Goal: Task Accomplishment & Management: Complete application form

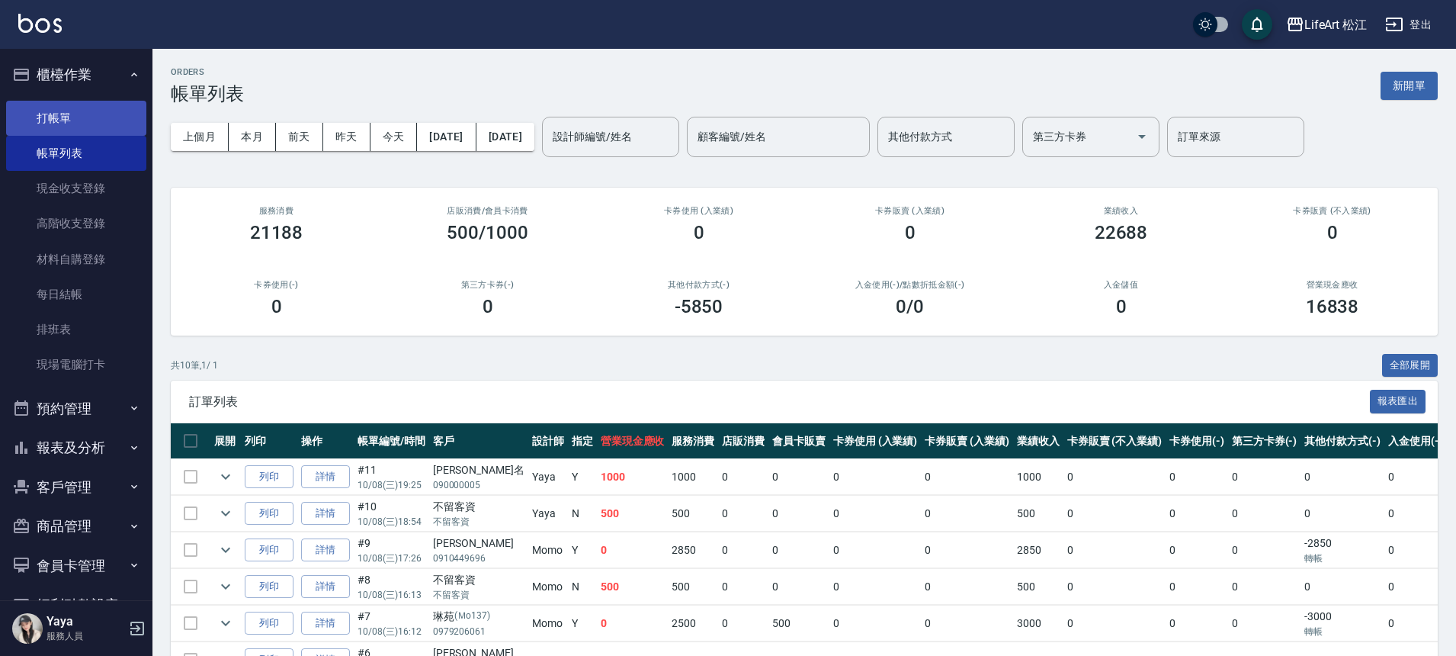
click at [82, 128] on link "打帳單" at bounding box center [76, 118] width 140 height 35
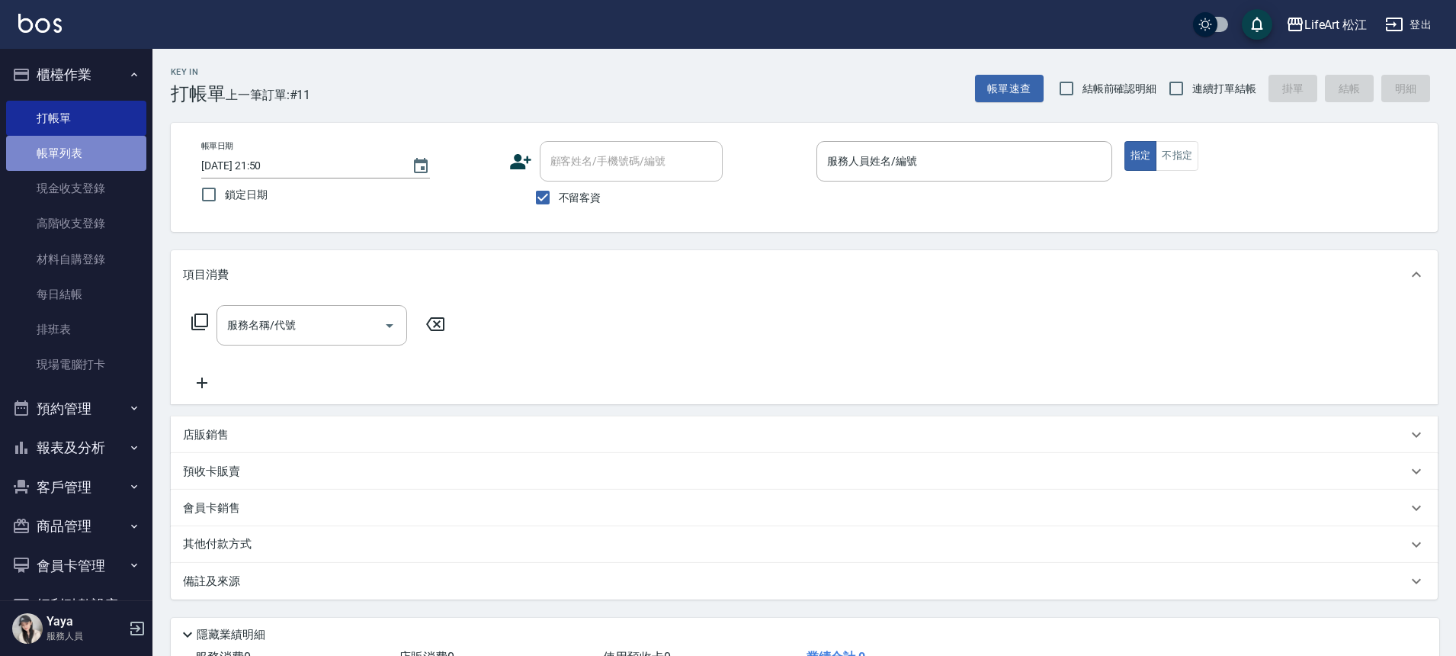
click at [119, 154] on link "帳單列表" at bounding box center [76, 153] width 140 height 35
click at [107, 153] on link "帳單列表" at bounding box center [76, 153] width 140 height 35
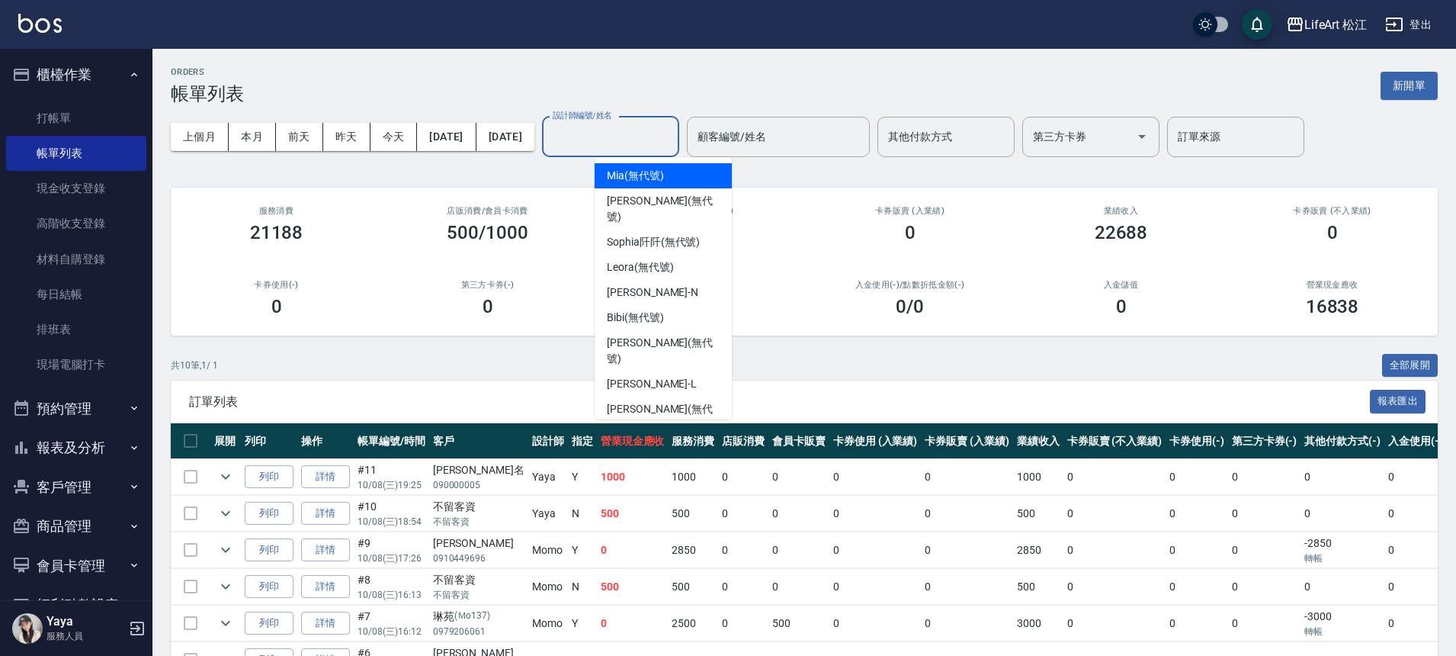
click at [672, 146] on input "設計師編號/姓名" at bounding box center [610, 136] width 123 height 27
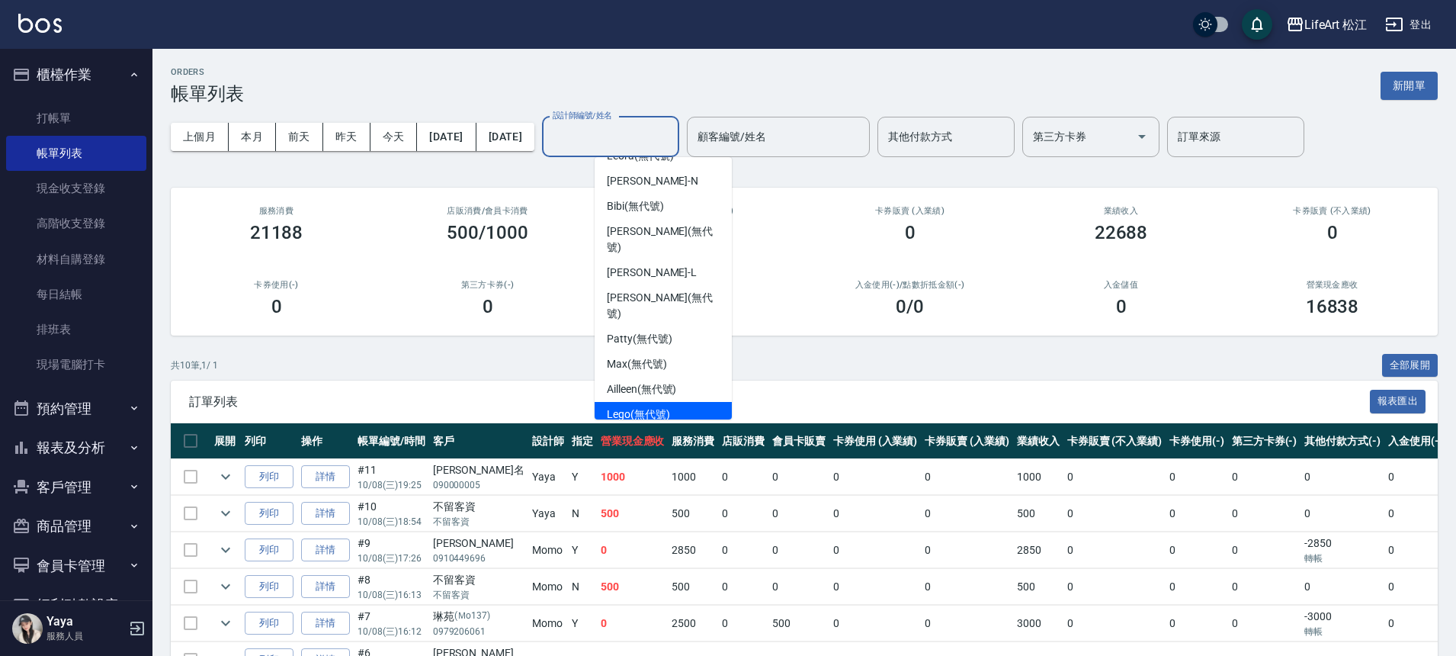
scroll to position [114, 0]
click at [656, 428] on span "Susu (無代號)" at bounding box center [638, 436] width 63 height 16
type input "Susu(無代號)"
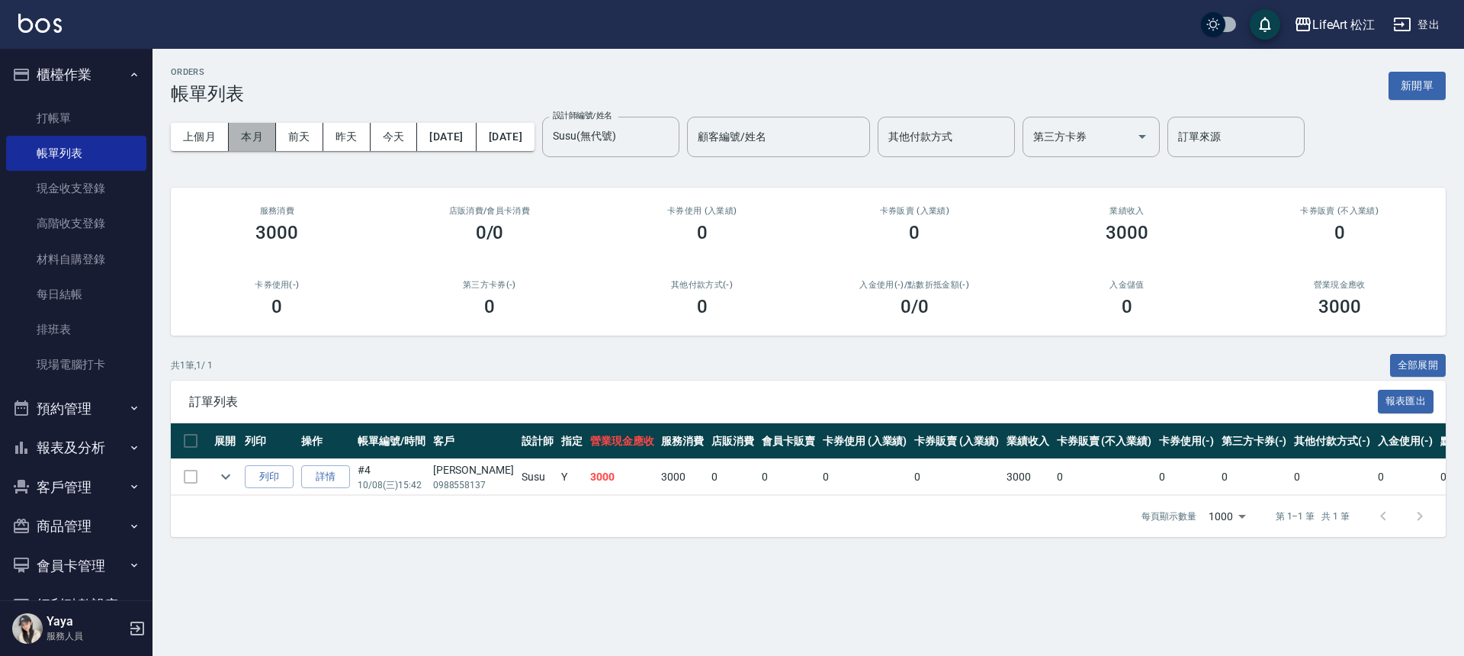
click at [260, 139] on button "本月" at bounding box center [252, 137] width 47 height 28
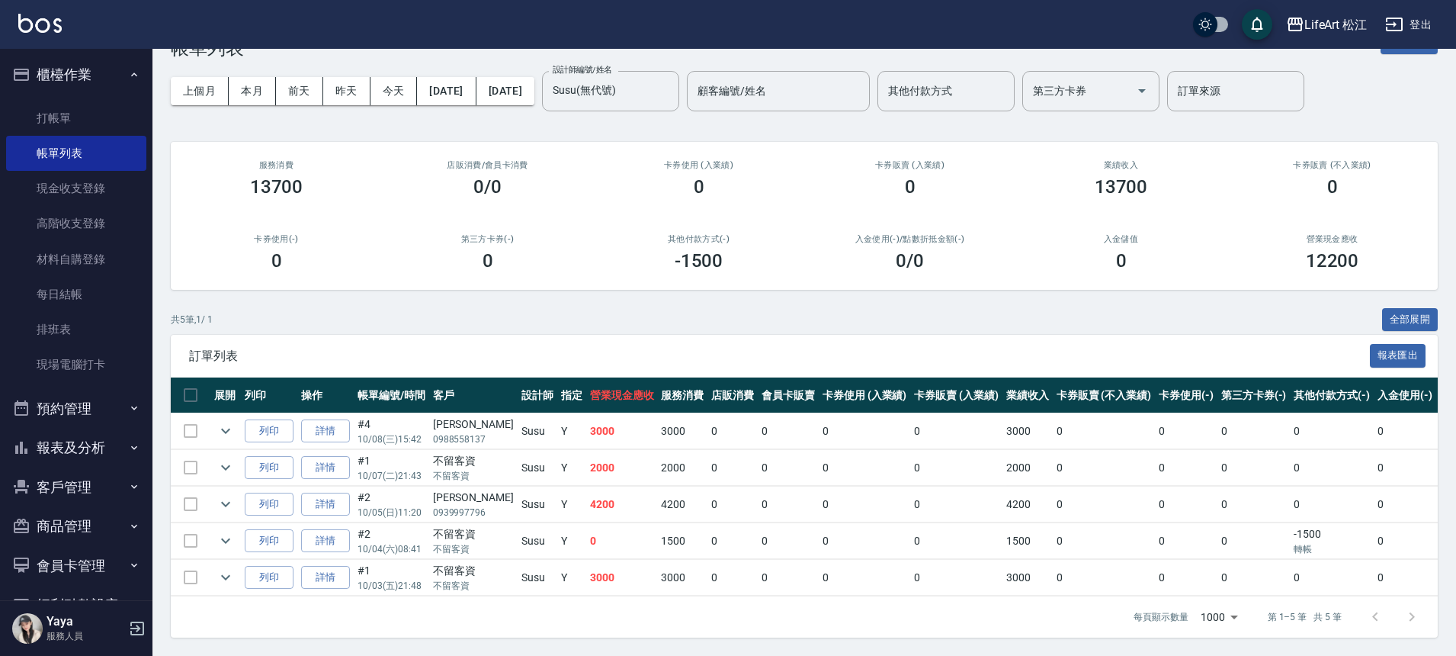
scroll to position [57, 0]
click at [340, 569] on link "詳情" at bounding box center [325, 578] width 49 height 24
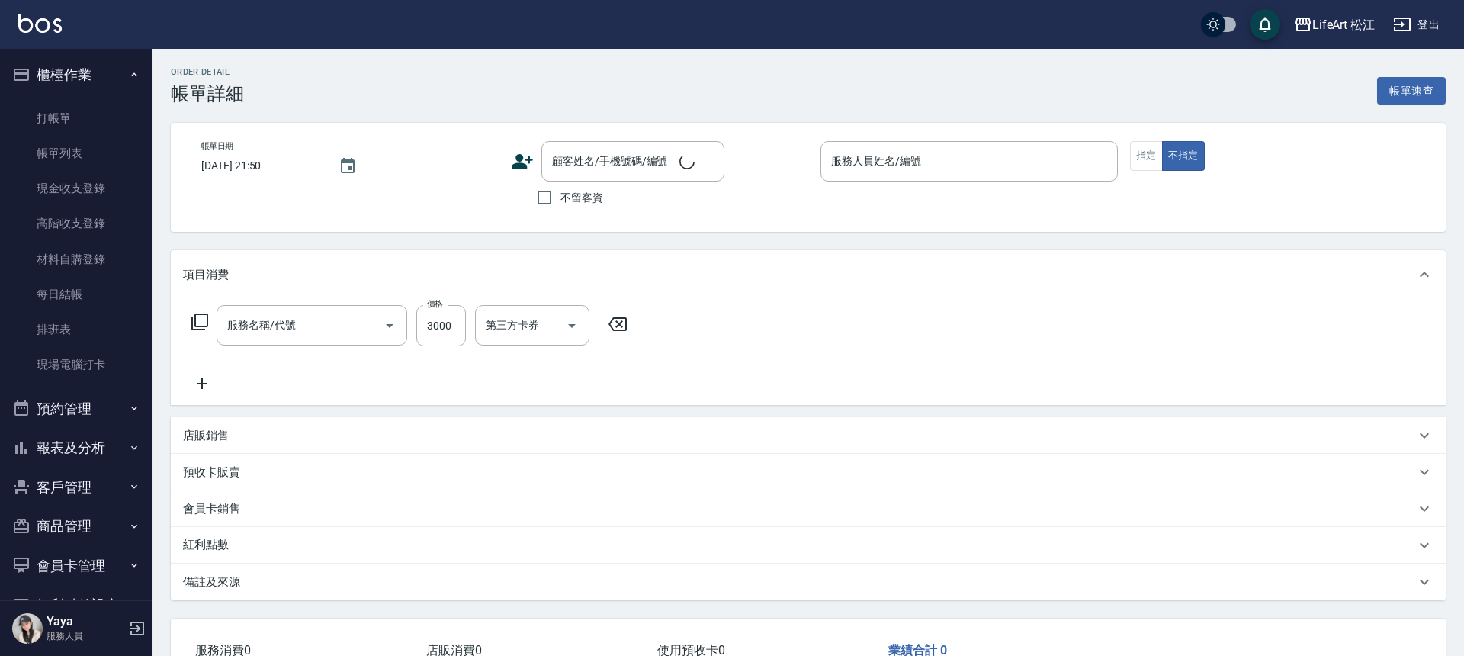
type input "[DATE] 21:48"
checkbox input "true"
type input "Susu(無代號)"
type input "506 縮毛矯正 (506)"
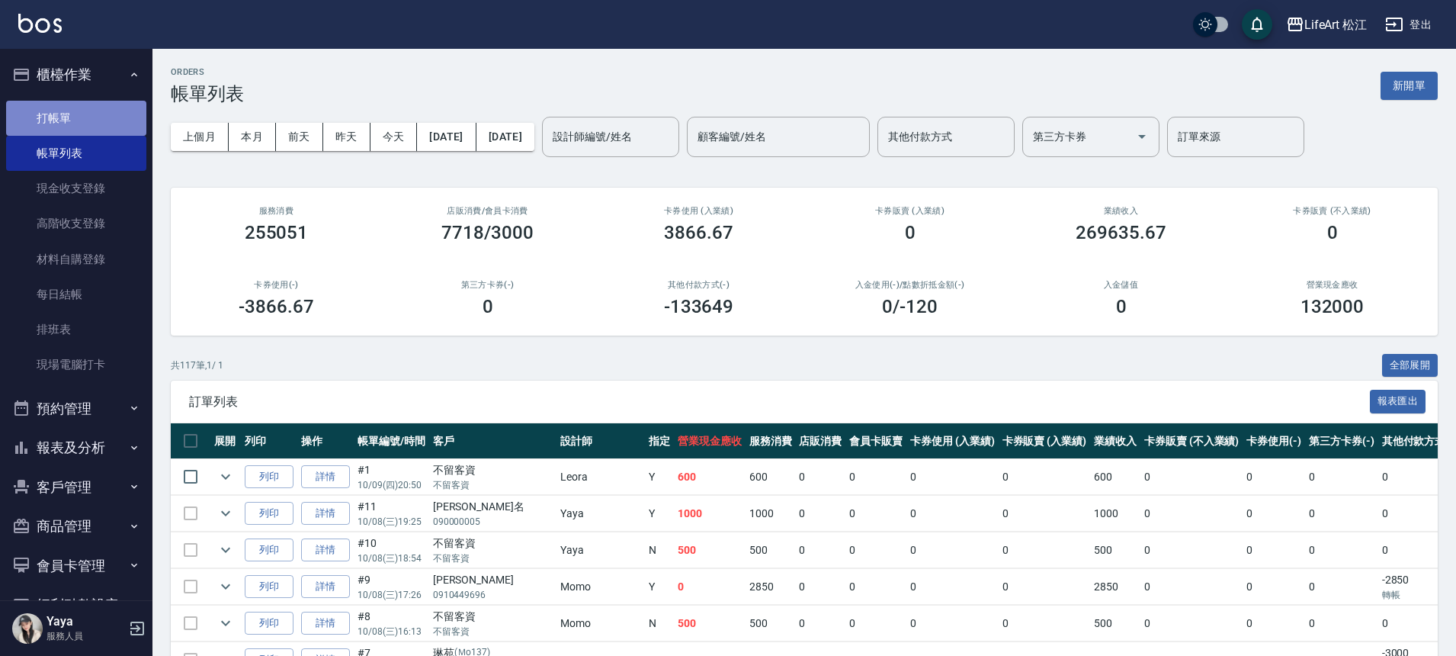
click at [82, 122] on link "打帳單" at bounding box center [76, 118] width 140 height 35
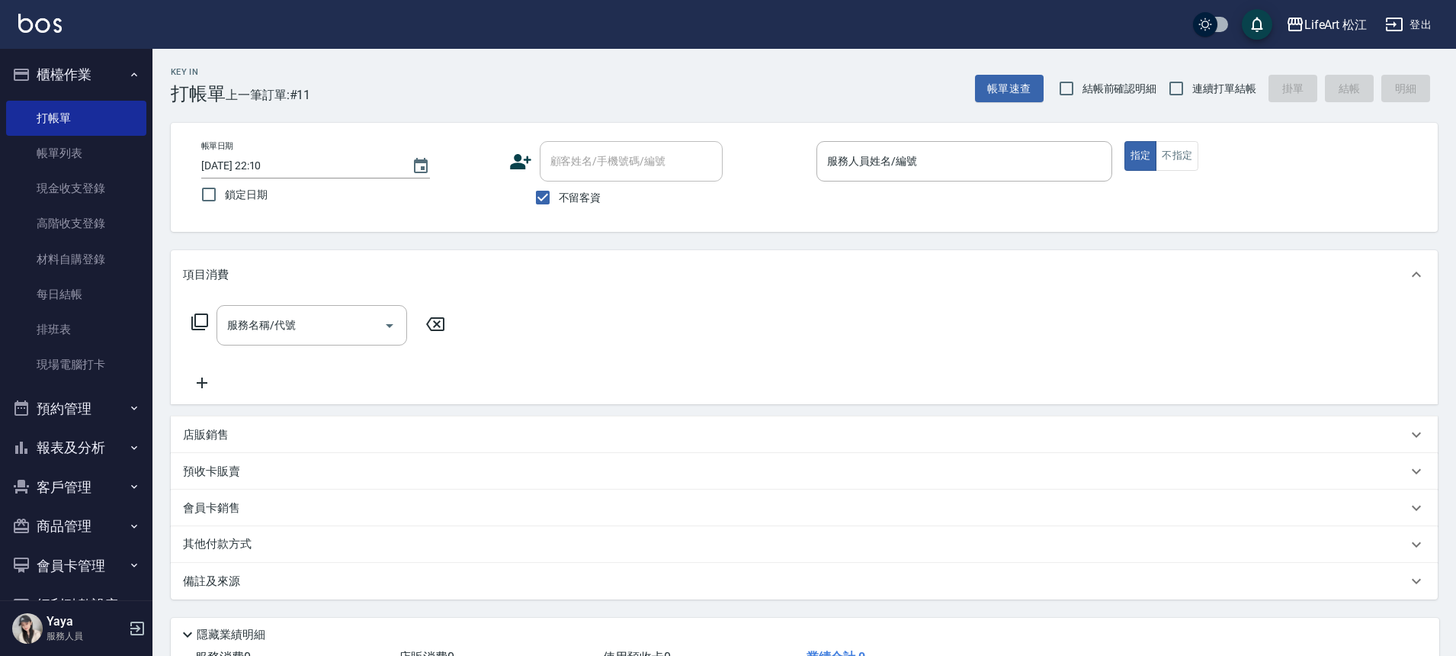
click at [569, 202] on span "不留客資" at bounding box center [580, 198] width 43 height 16
click at [559, 202] on input "不留客資" at bounding box center [543, 197] width 32 height 32
checkbox input "false"
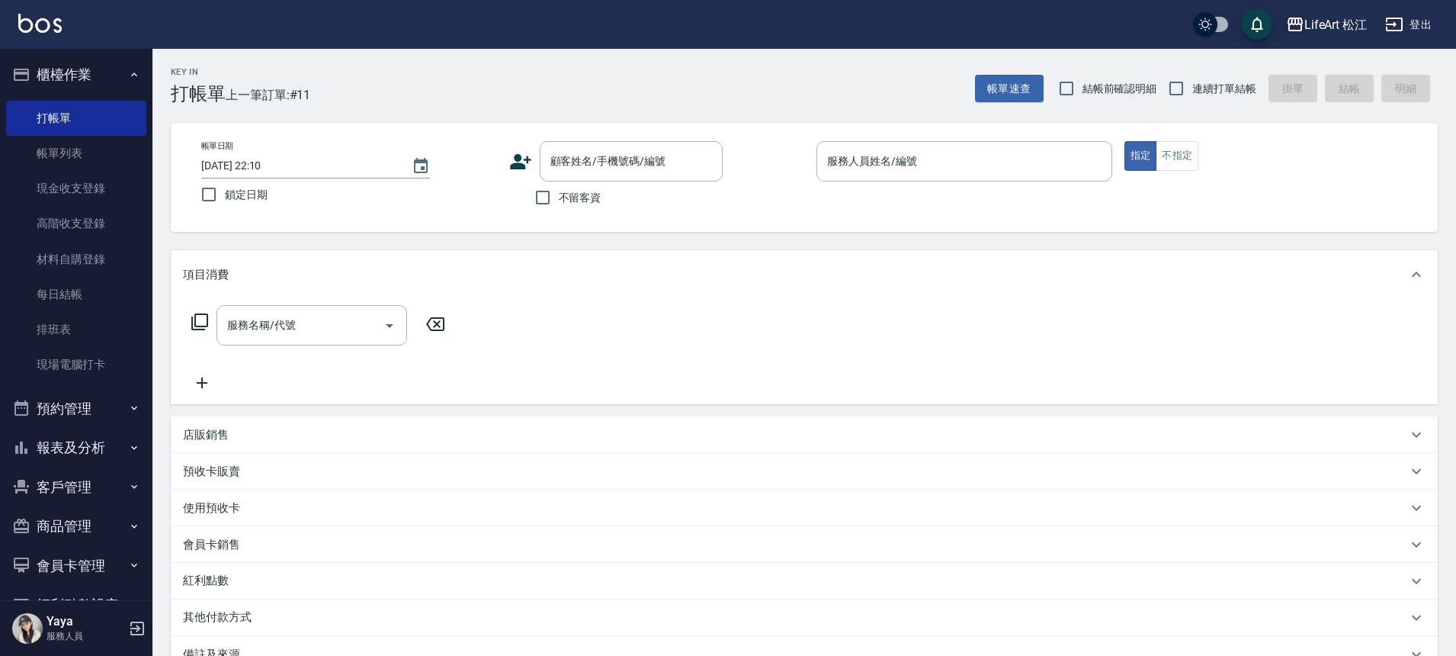
click at [515, 158] on icon at bounding box center [520, 161] width 21 height 15
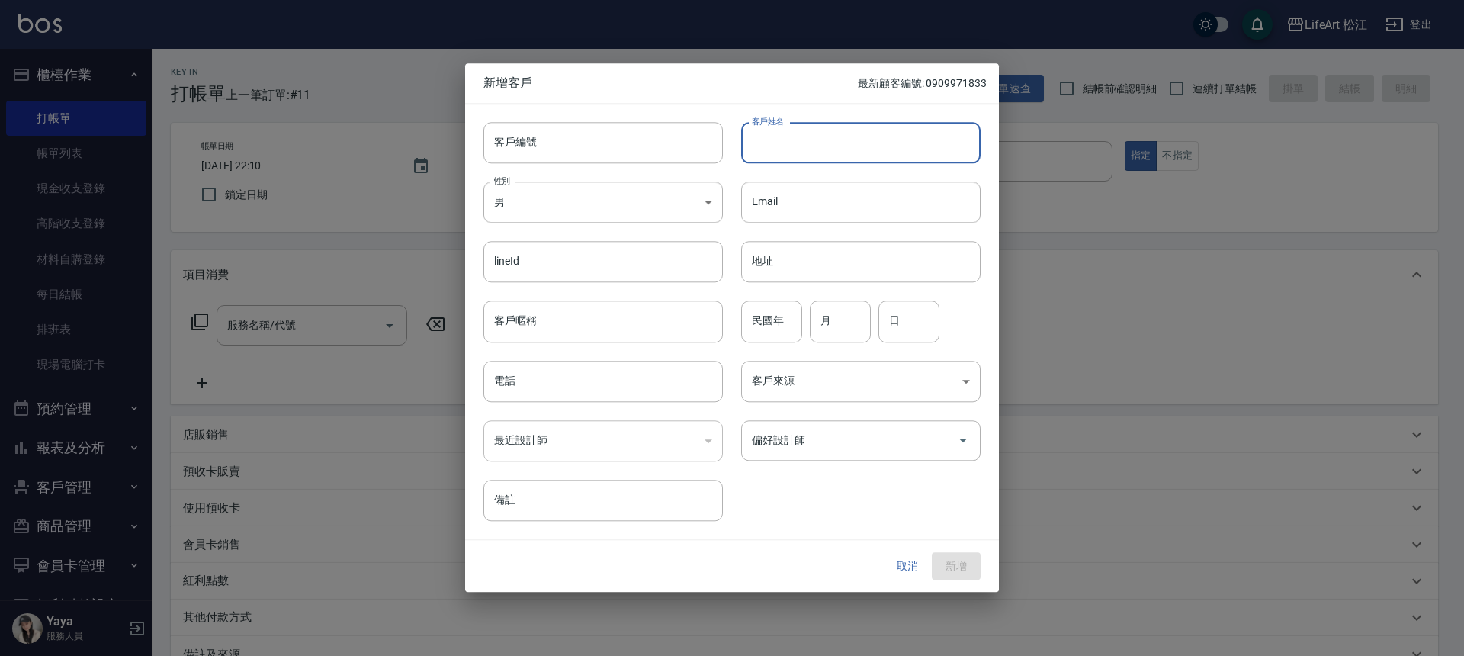
click at [919, 136] on input "客戶姓名" at bounding box center [860, 142] width 239 height 41
type input "x"
type input "ㄑ"
type input "[PERSON_NAME]"
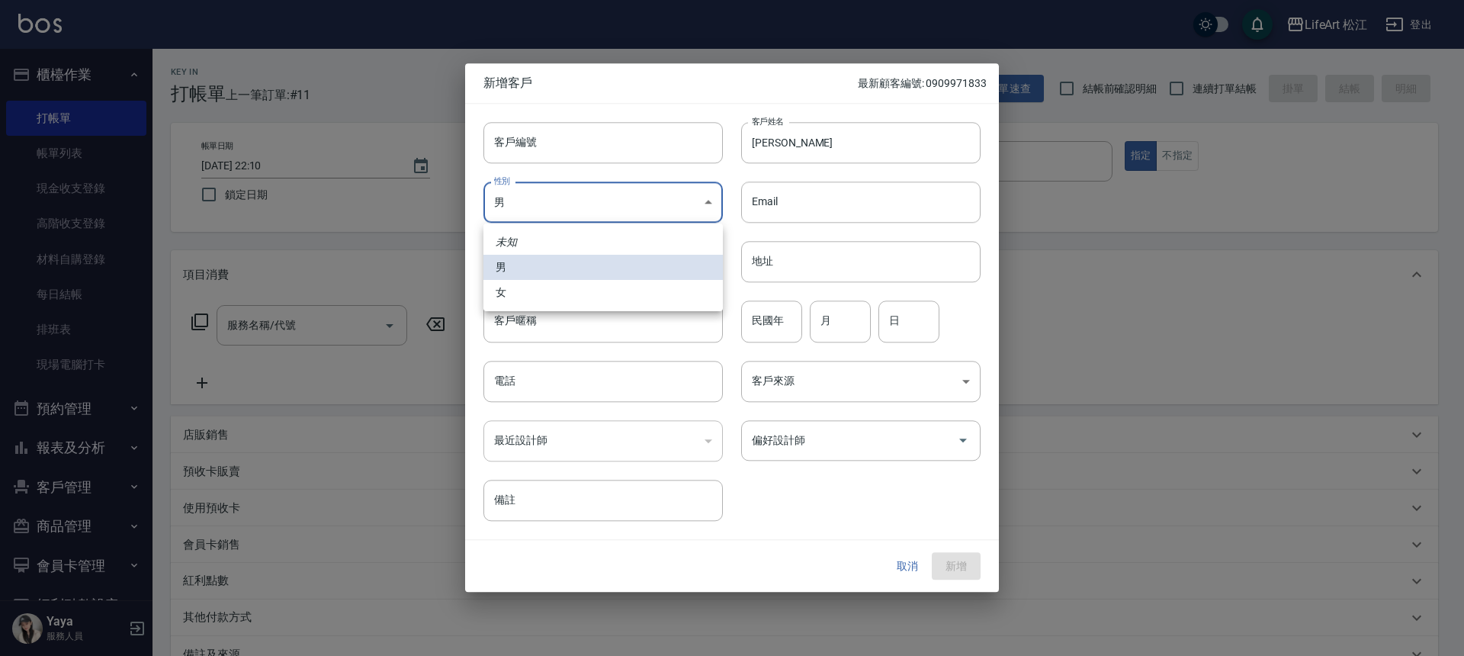
click at [633, 204] on body "LifeArt 松江 登出 櫃檯作業 打帳單 帳單列表 現金收支登錄 高階收支登錄 材料自購登錄 每日結帳 排班表 現場電腦打卡 預約管理 預約管理 單日預約…" at bounding box center [732, 419] width 1464 height 838
click at [665, 283] on li "女" at bounding box center [602, 292] width 239 height 25
type input "[DEMOGRAPHIC_DATA]"
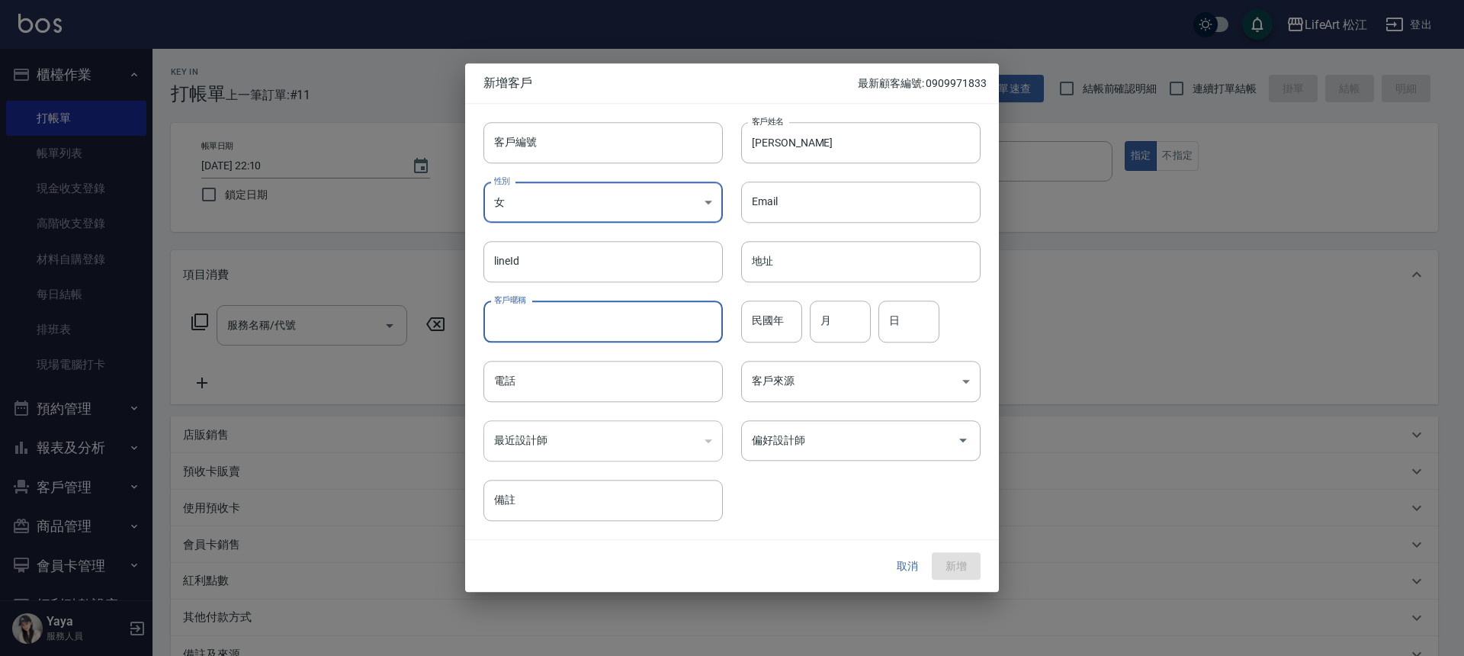
click at [627, 317] on input "客戶暱稱" at bounding box center [602, 321] width 239 height 41
click at [660, 386] on input "電話" at bounding box center [602, 381] width 239 height 41
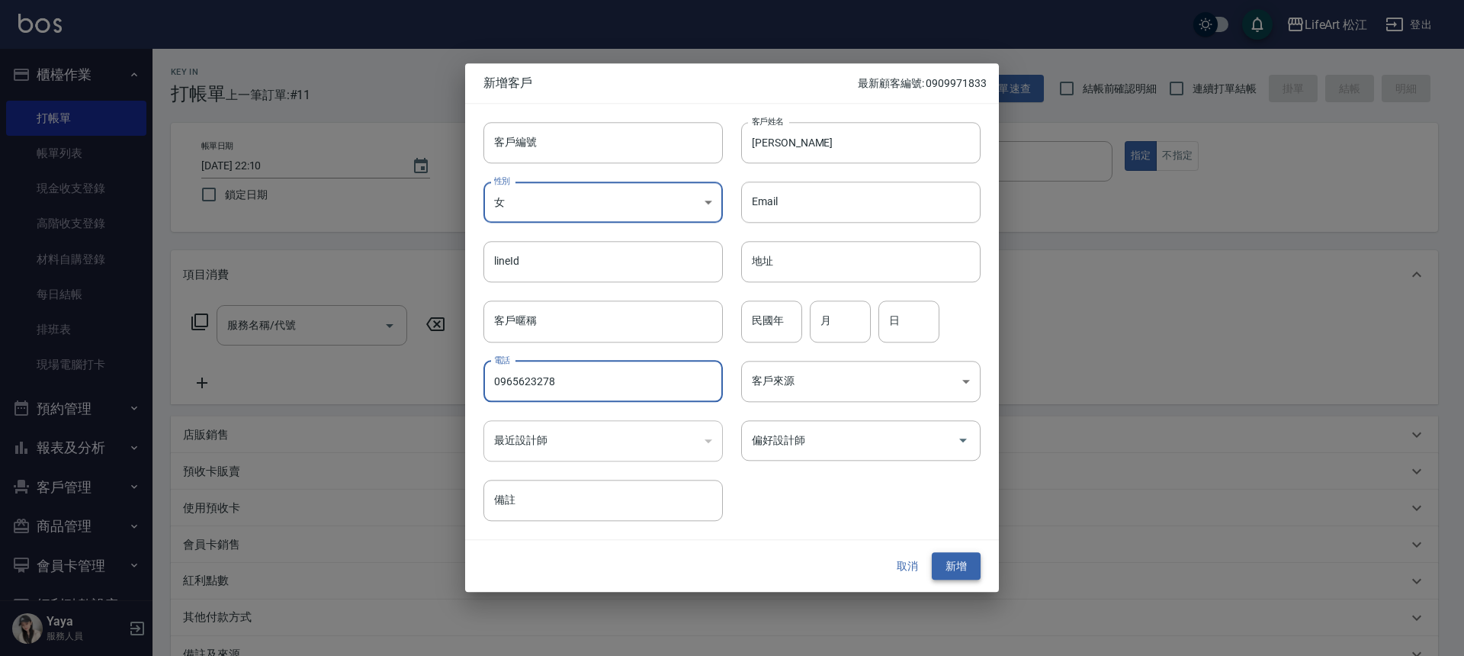
type input "0965623278"
click at [965, 560] on button "新增" at bounding box center [955, 566] width 49 height 28
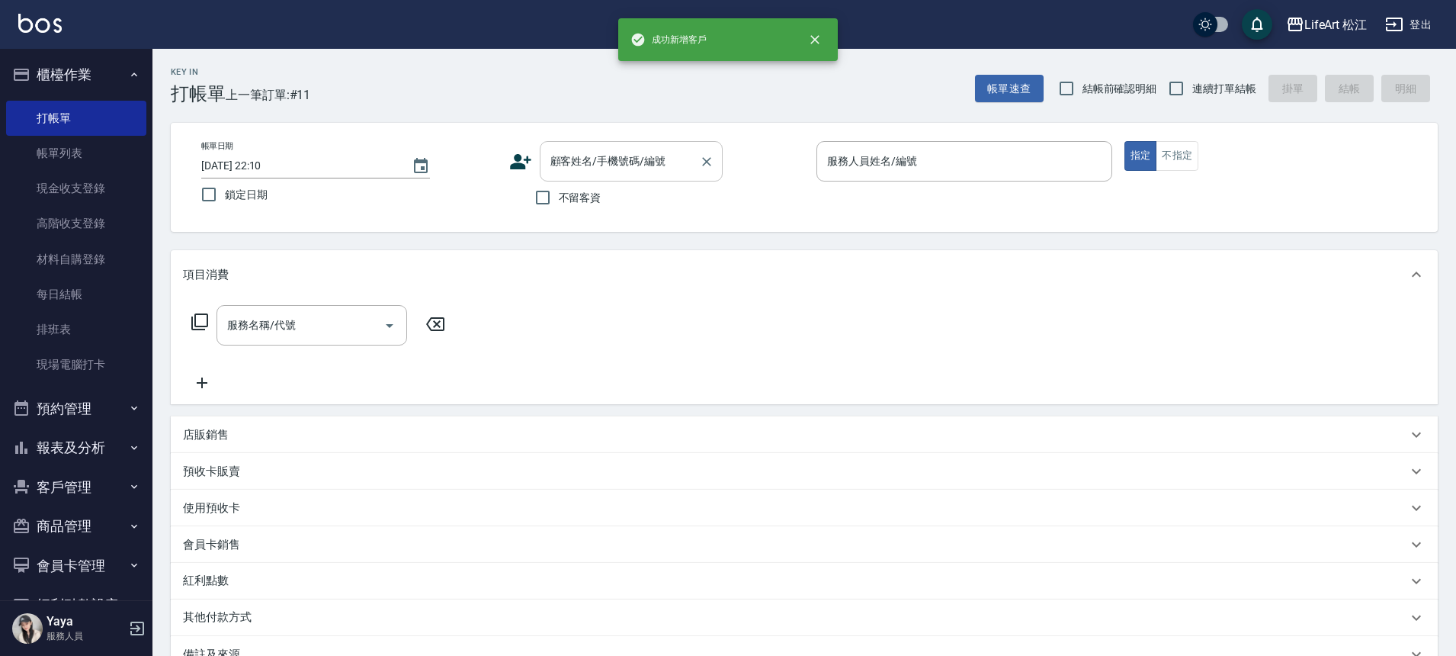
click at [666, 173] on input "顧客姓名/手機號碼/編號" at bounding box center [620, 161] width 146 height 27
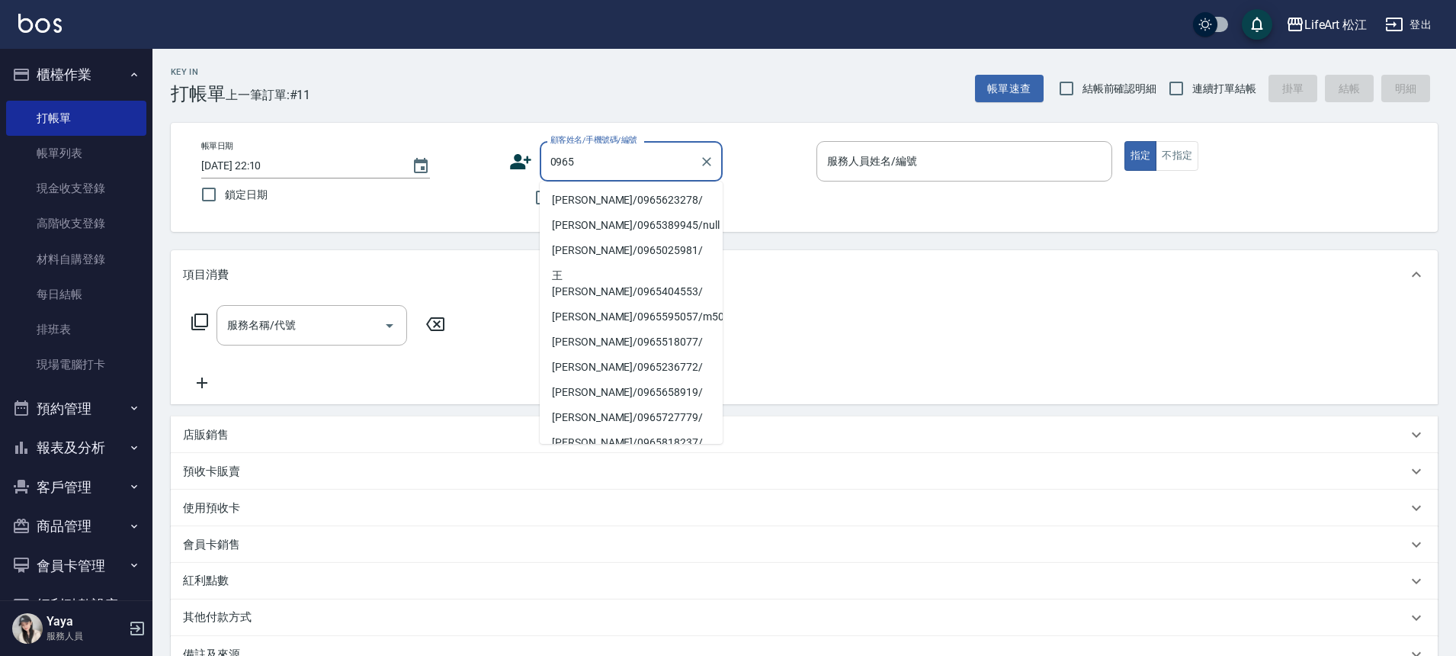
click at [604, 197] on li "[PERSON_NAME]/0965623278/" at bounding box center [631, 200] width 183 height 25
type input "[PERSON_NAME]/0965623278/"
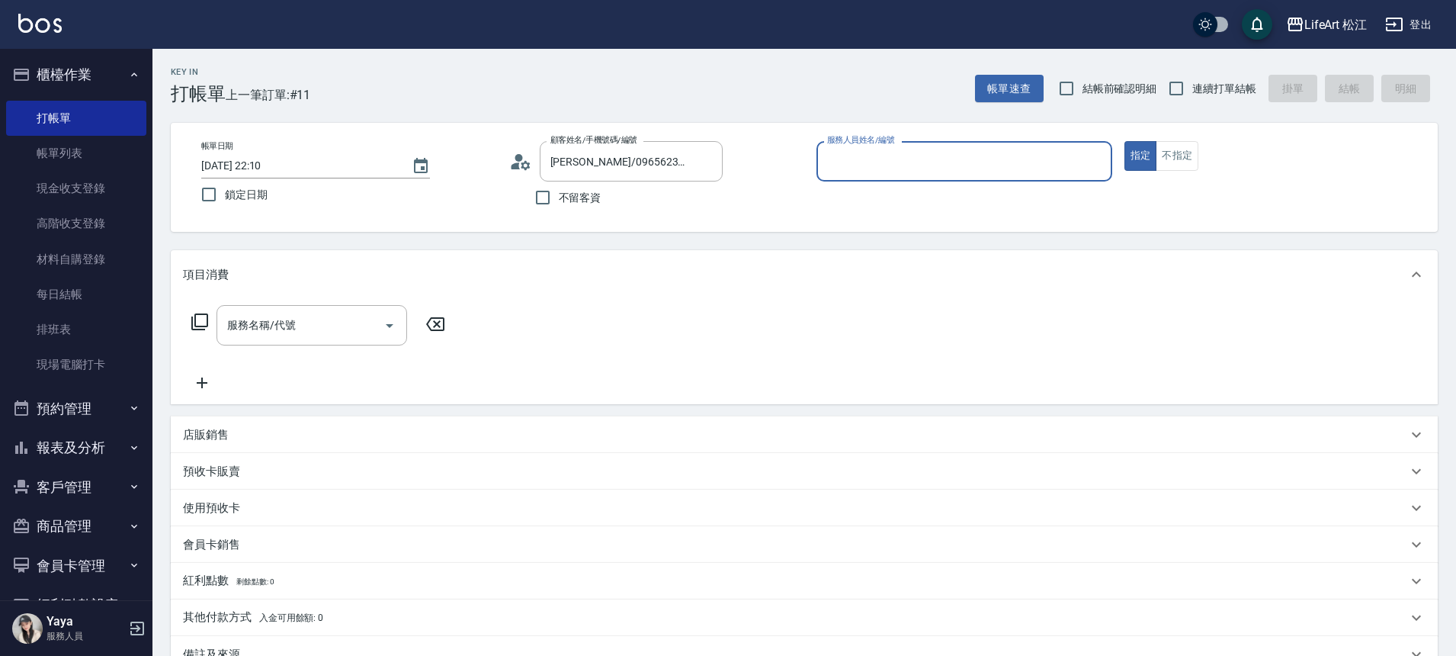
click at [971, 166] on input "服務人員姓名/編號" at bounding box center [964, 161] width 282 height 27
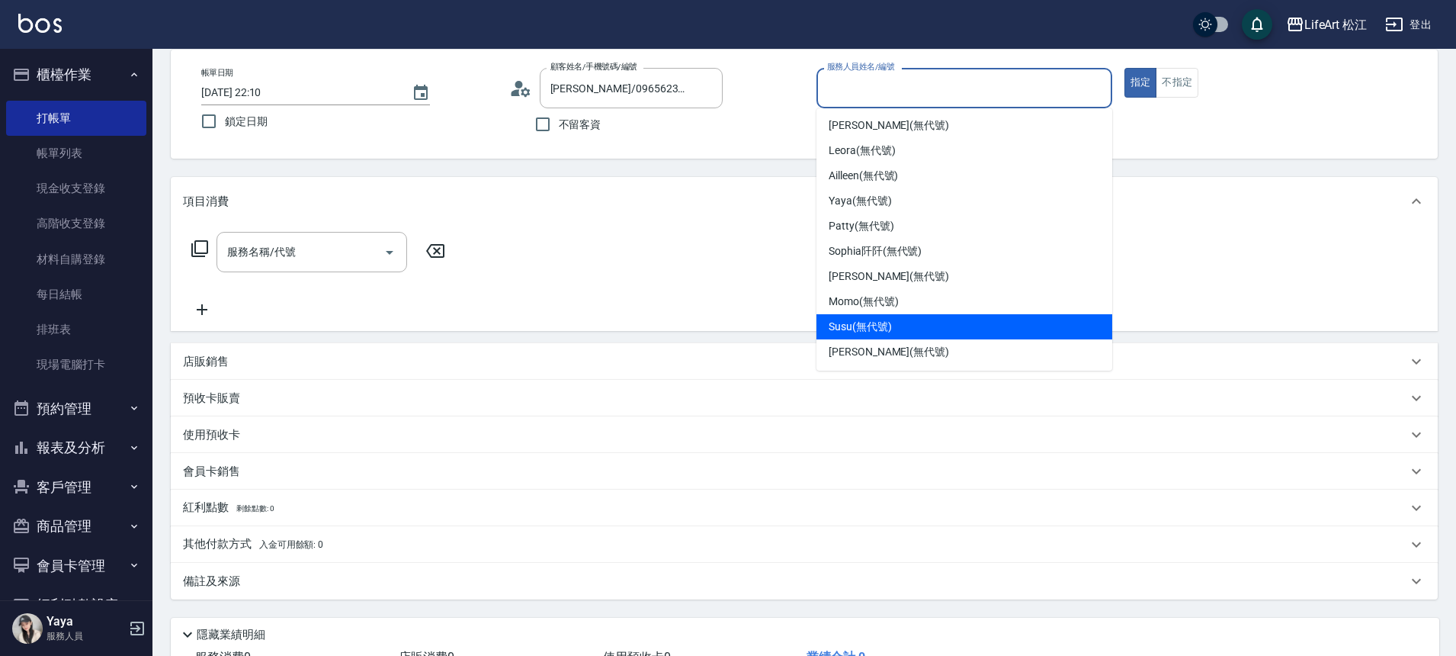
scroll to position [189, 0]
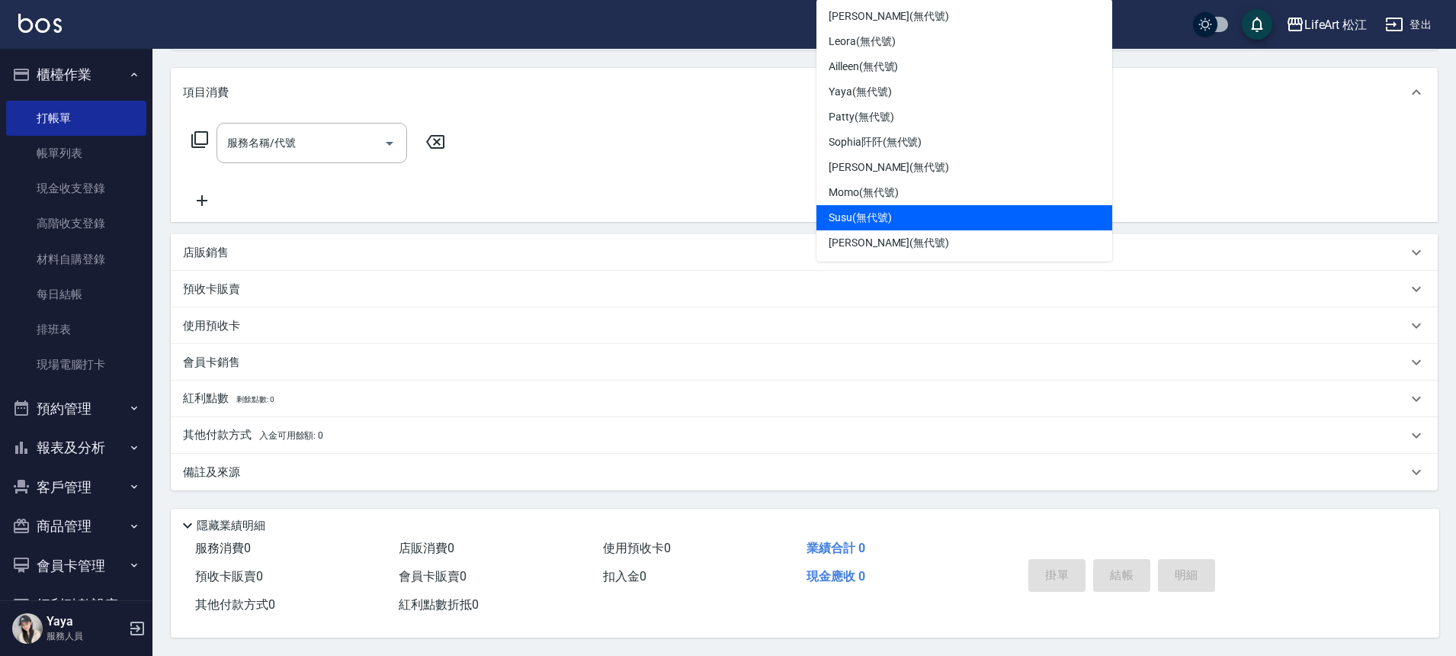
click at [878, 210] on span "Susu (無代號)" at bounding box center [860, 218] width 63 height 16
type input "Susu(無代號)"
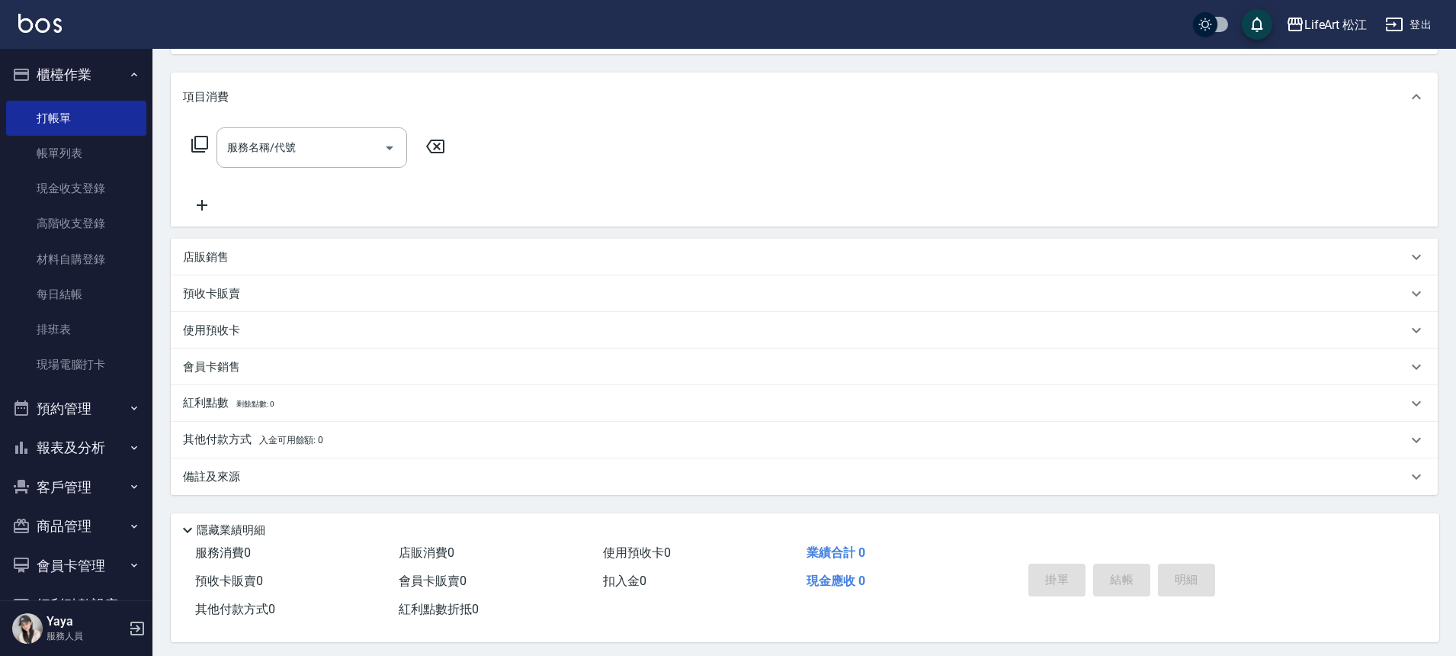
scroll to position [0, 0]
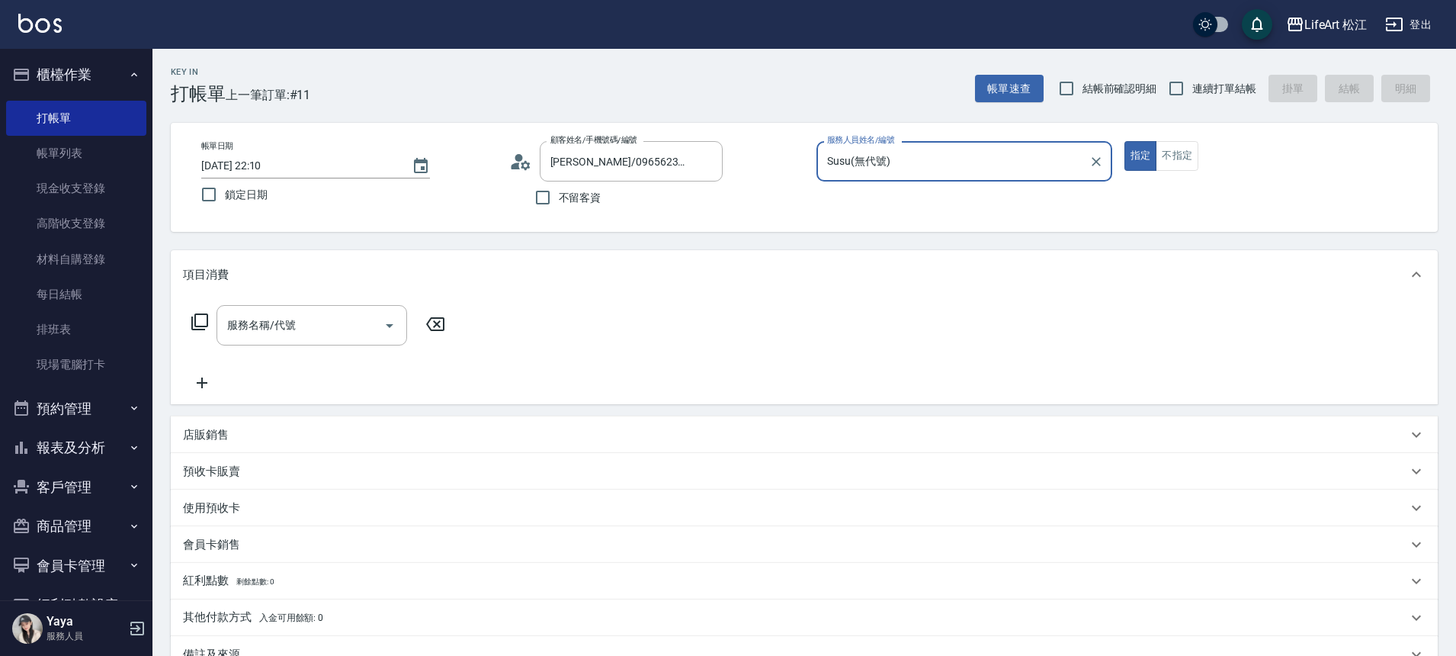
click at [288, 325] on div "服務名稱/代號 服務名稱/代號" at bounding box center [311, 325] width 191 height 40
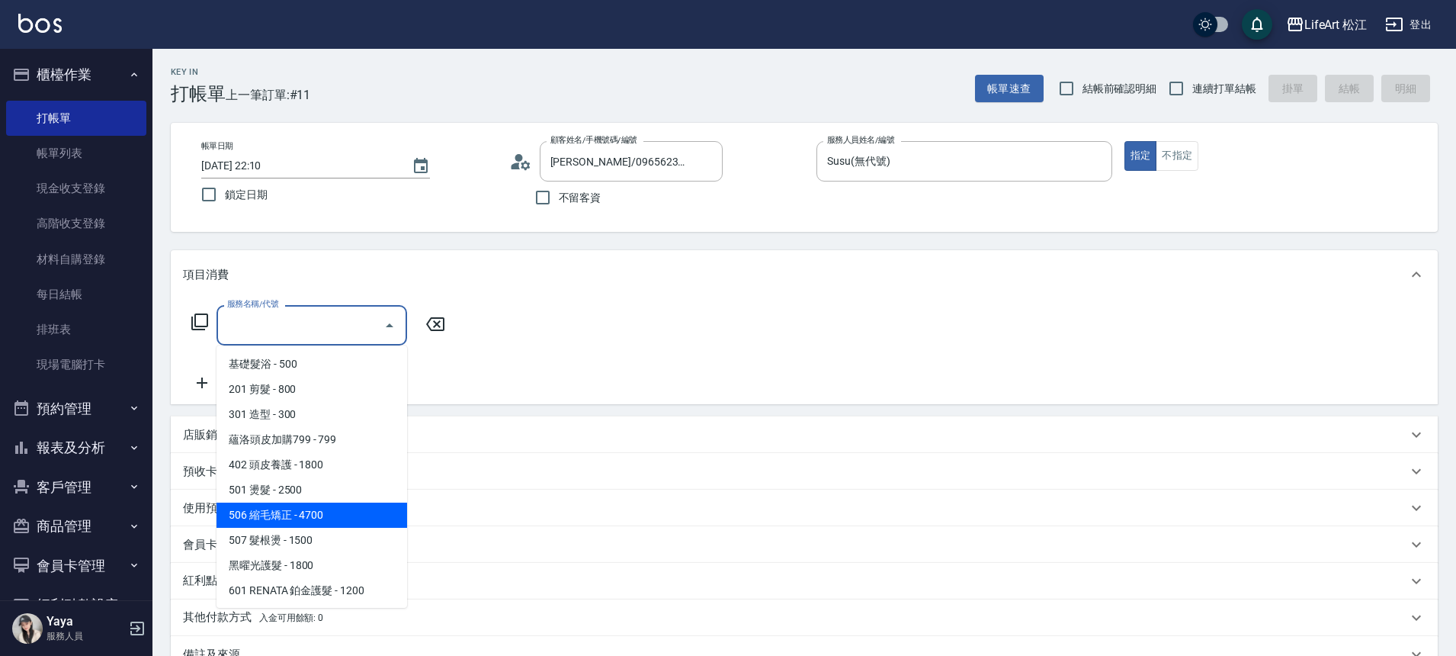
click at [375, 516] on span "506 縮毛矯正 - 4700" at bounding box center [311, 514] width 191 height 25
type input "506 縮毛矯正 (506)"
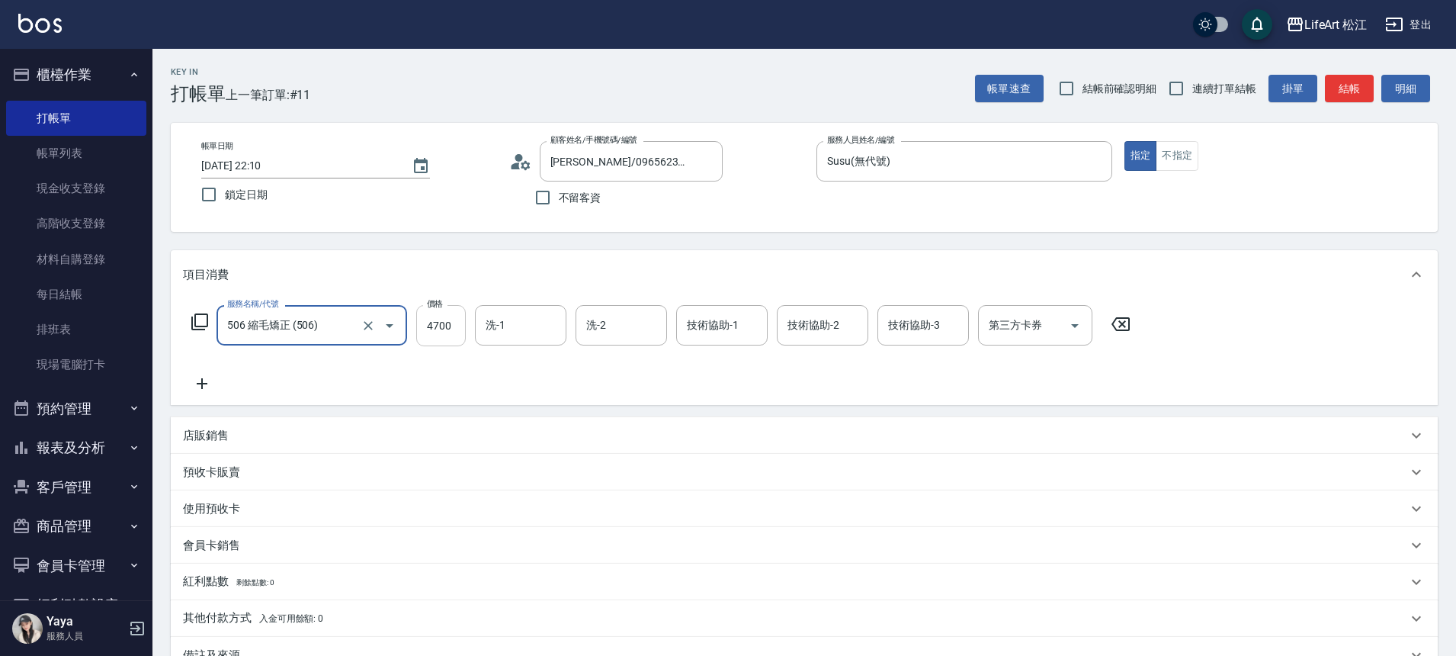
click at [452, 333] on input "4700" at bounding box center [441, 325] width 50 height 41
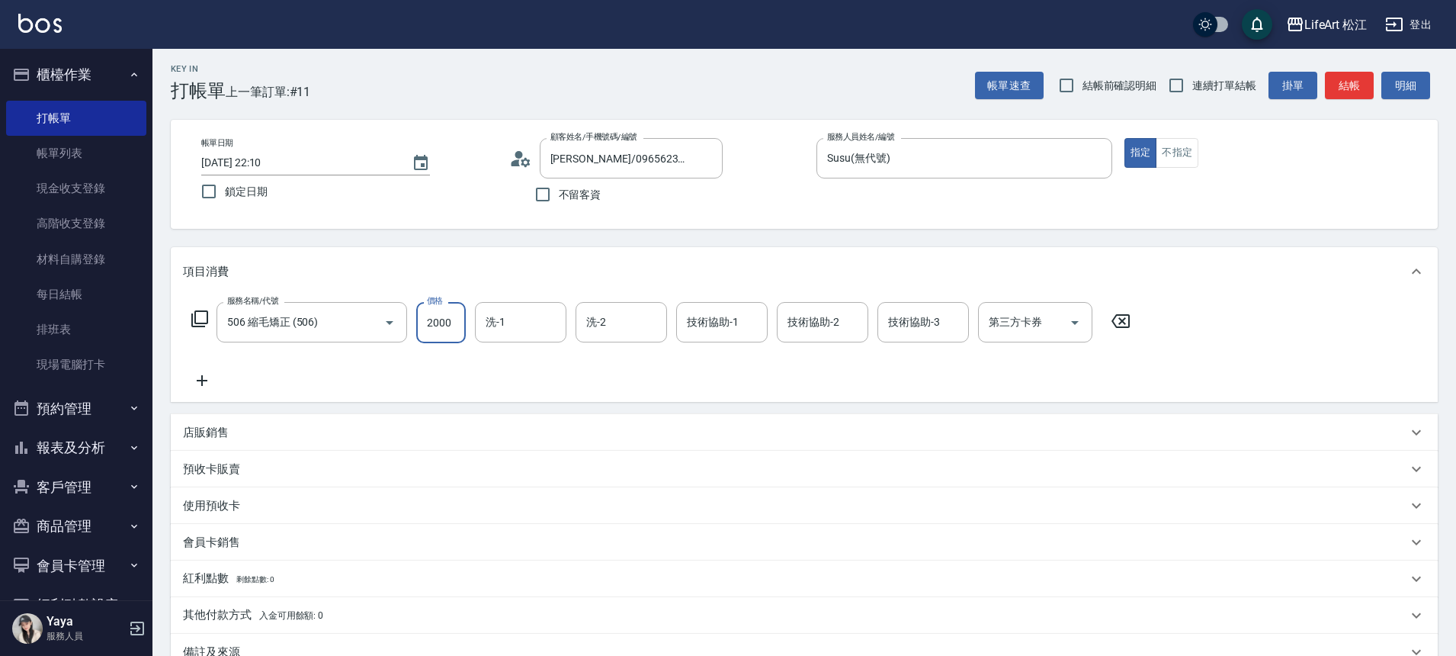
type input "2000"
click at [206, 371] on icon at bounding box center [202, 380] width 38 height 18
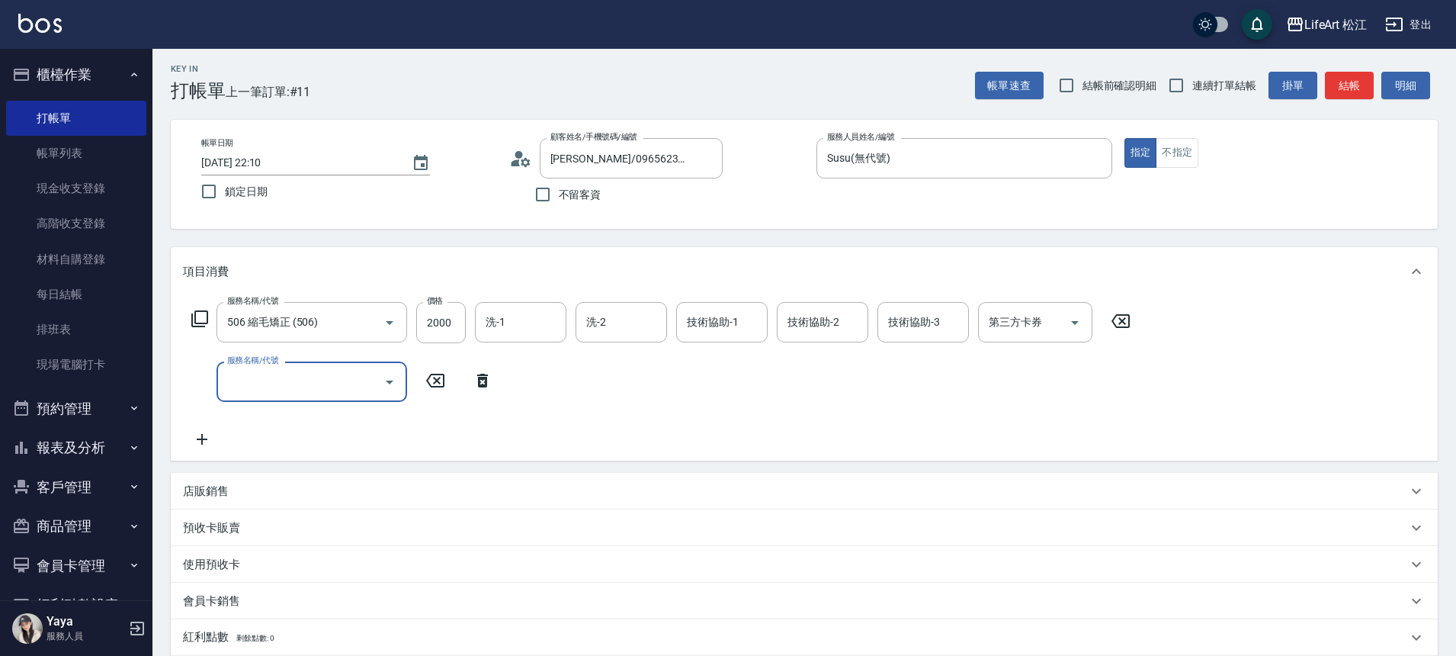
click at [266, 378] on input "服務名稱/代號" at bounding box center [300, 381] width 154 height 27
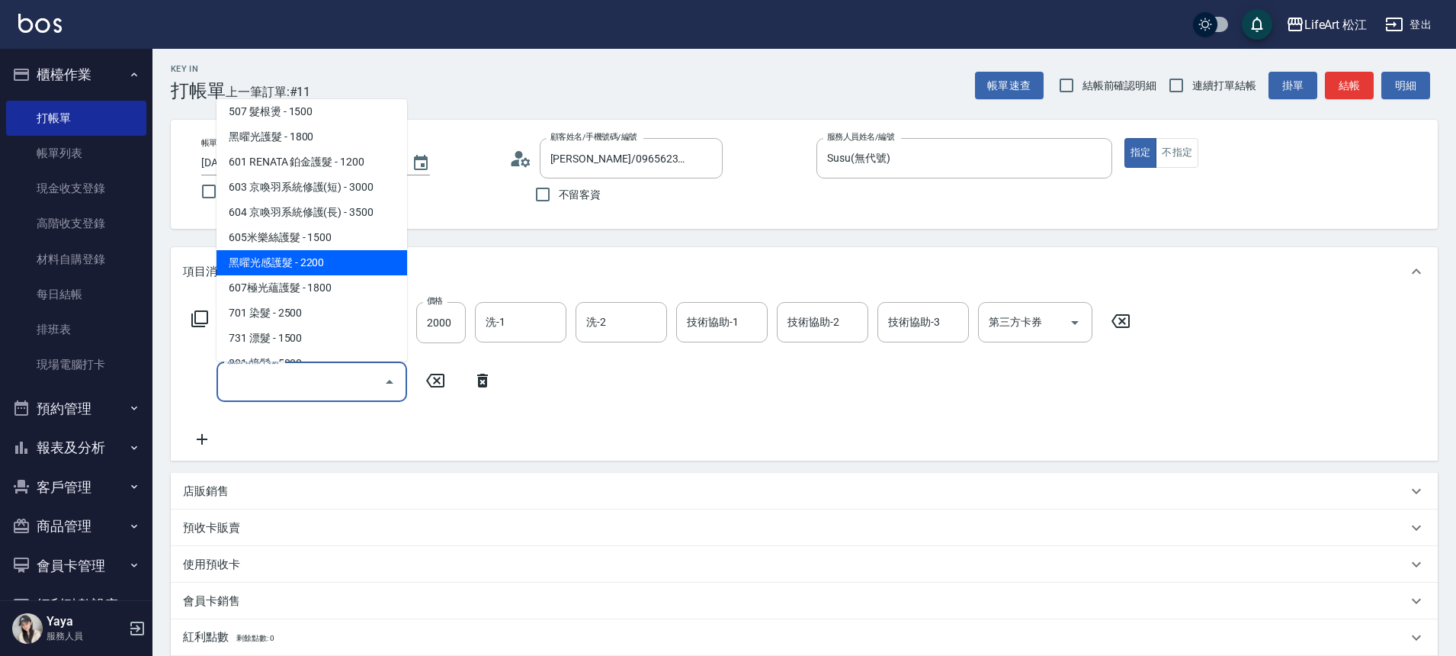
scroll to position [203, 0]
click at [345, 262] on span "607極光蘊護髮 - 1800" at bounding box center [311, 267] width 191 height 25
type input "607極光蘊護髮(607)"
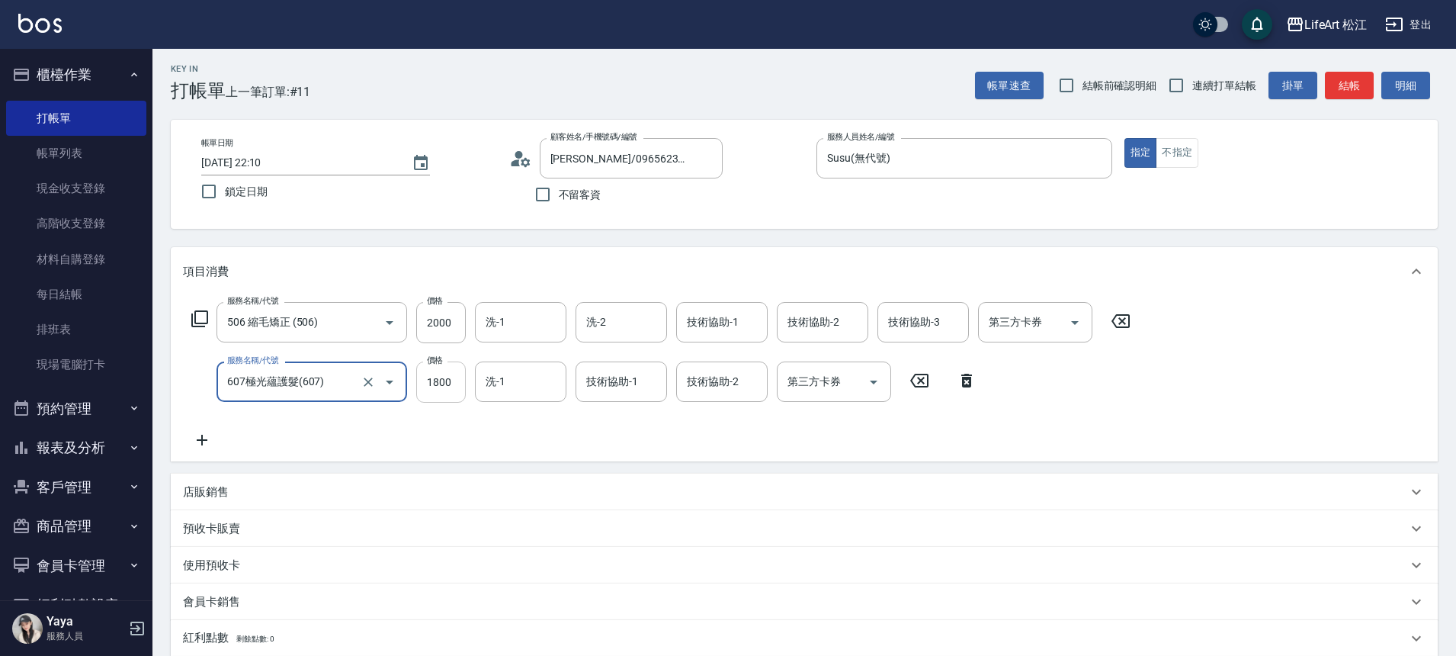
click at [460, 371] on input "1800" at bounding box center [441, 381] width 50 height 41
type input "2200"
click at [441, 325] on input "2000" at bounding box center [441, 322] width 50 height 41
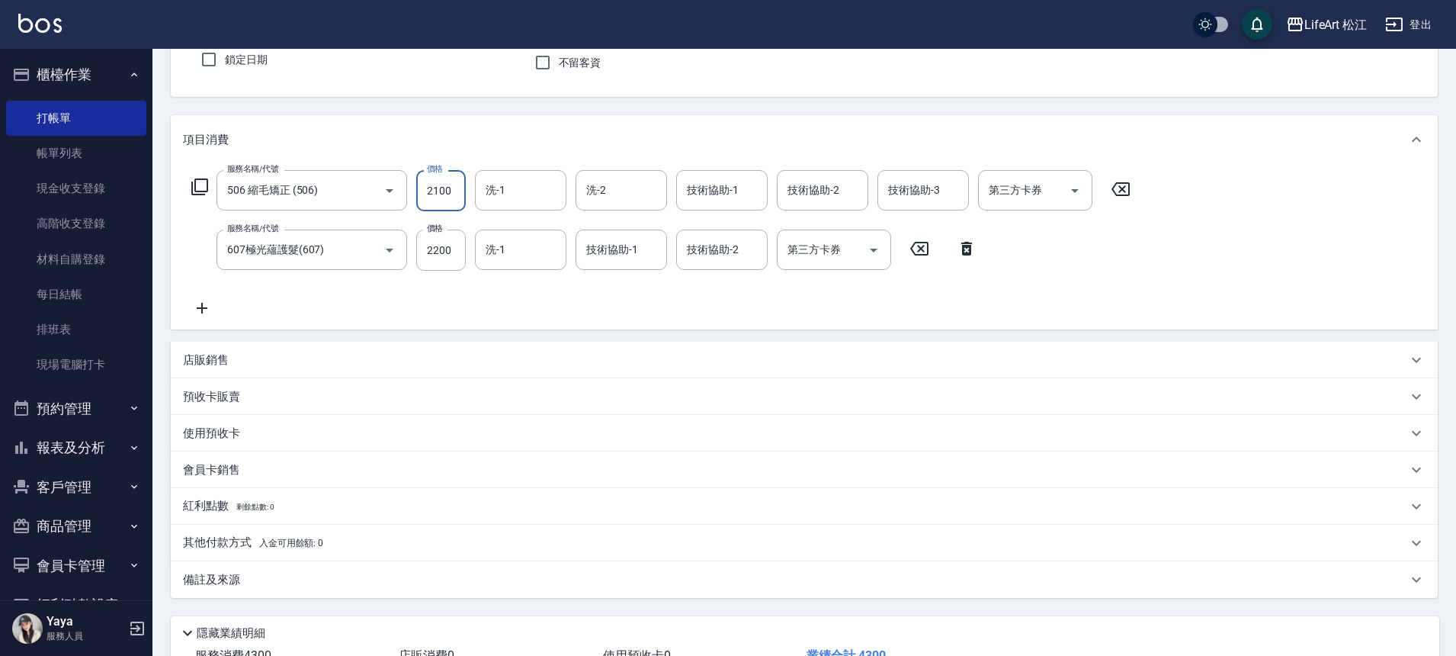
scroll to position [0, 0]
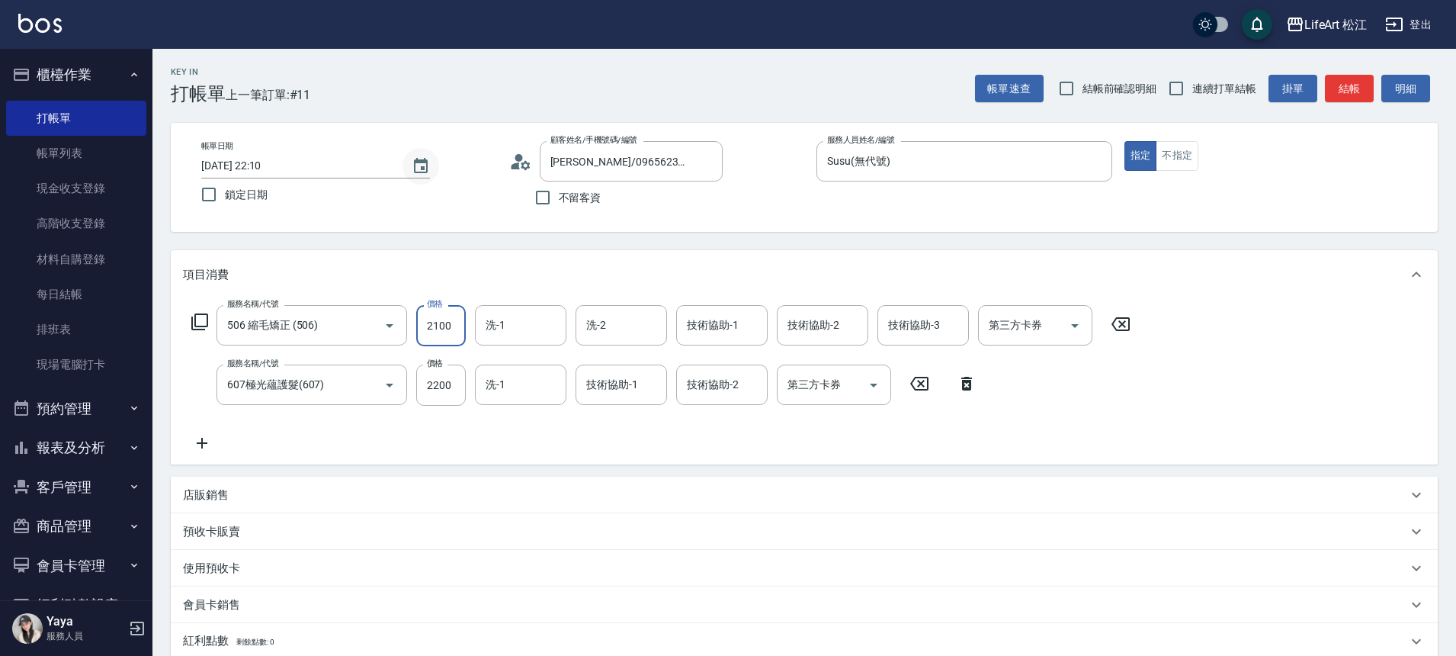
type input "2100"
click at [428, 171] on icon "Choose date, selected date is 2025-10-08" at bounding box center [421, 166] width 18 height 18
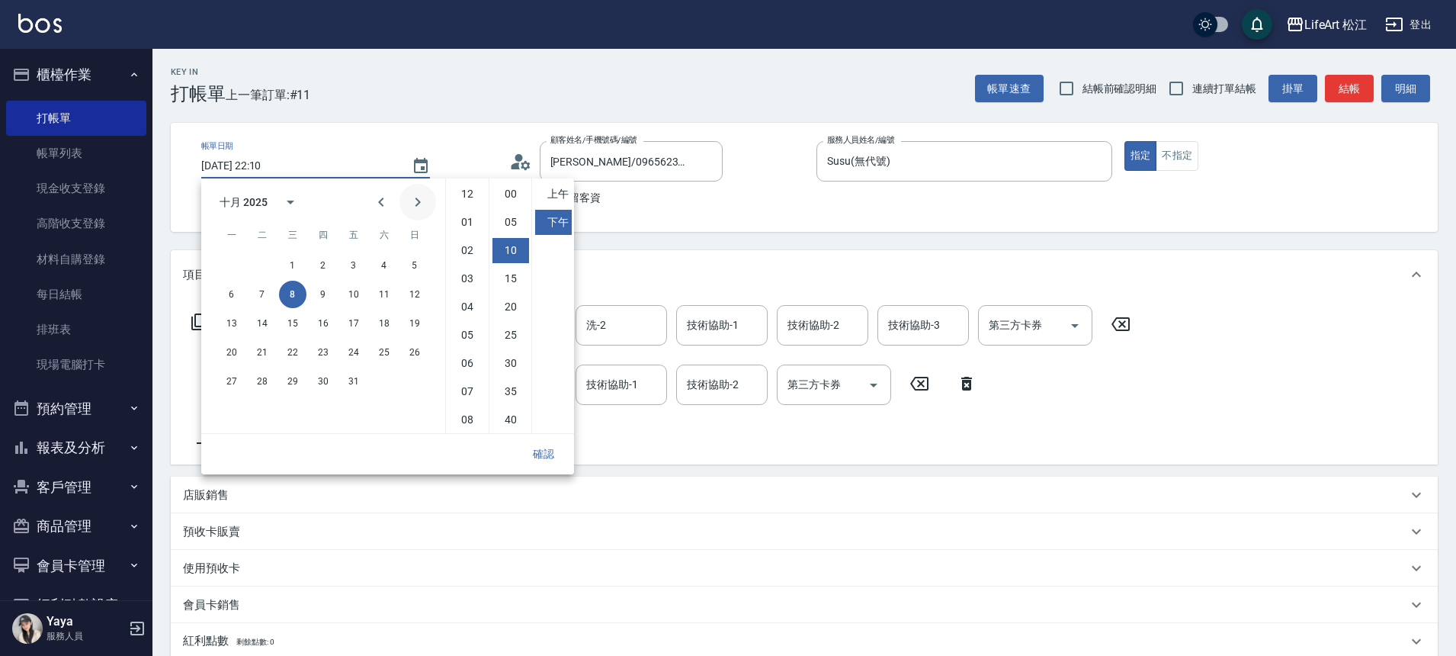
scroll to position [56, 0]
click at [318, 295] on button "9" at bounding box center [322, 294] width 27 height 27
click at [557, 194] on li "上午" at bounding box center [553, 193] width 37 height 25
type input "[DATE] 10:10"
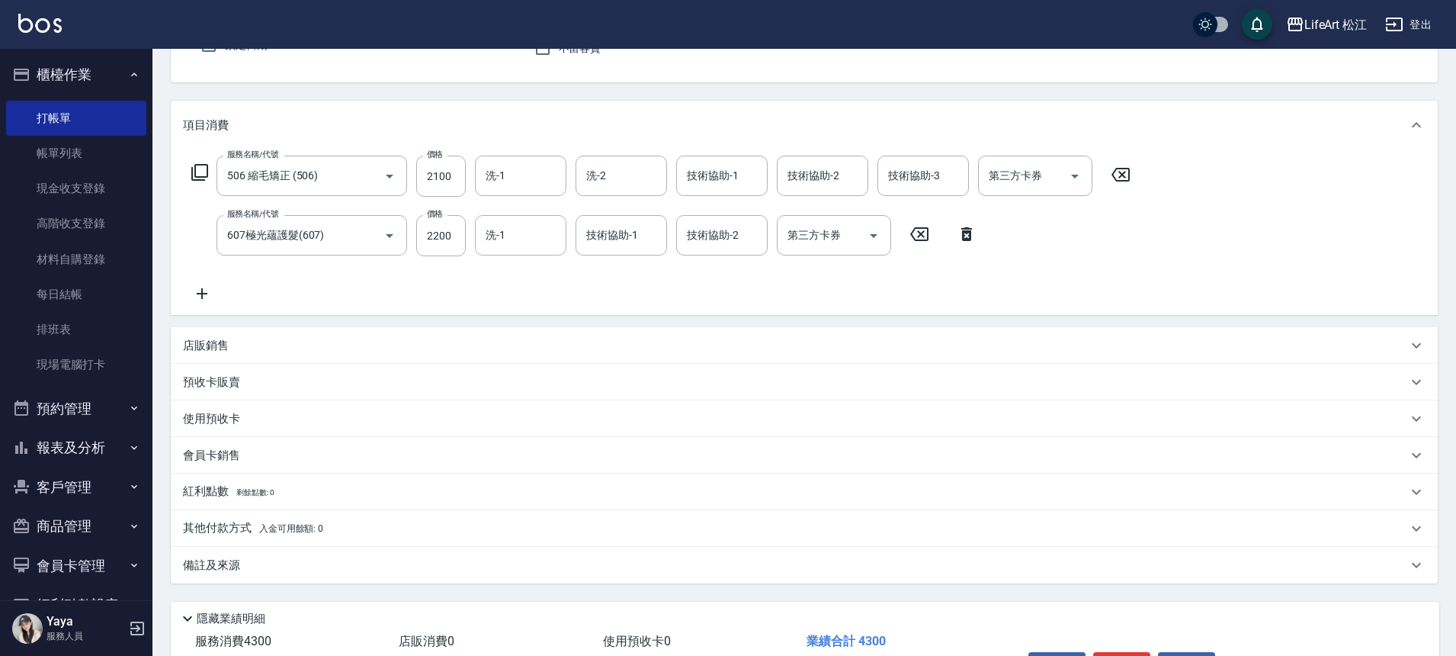
scroll to position [249, 0]
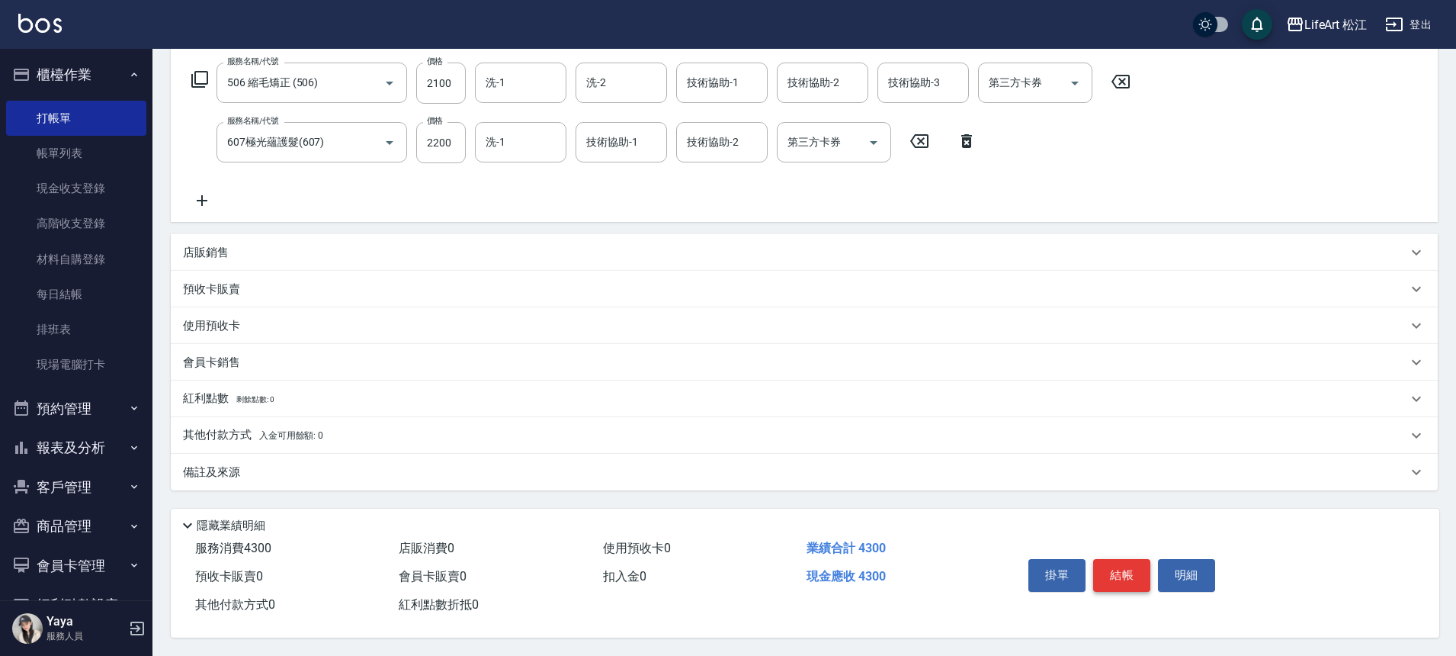
click at [1124, 572] on button "結帳" at bounding box center [1121, 575] width 57 height 32
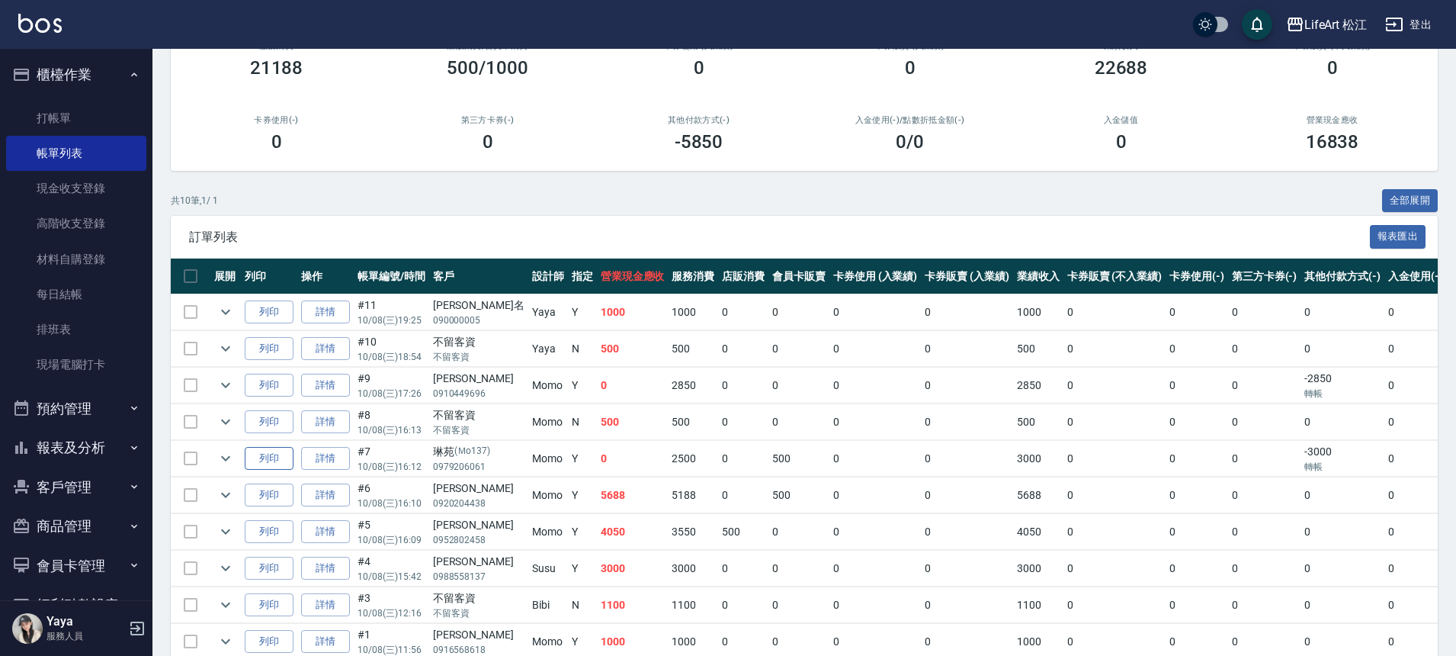
scroll to position [213, 0]
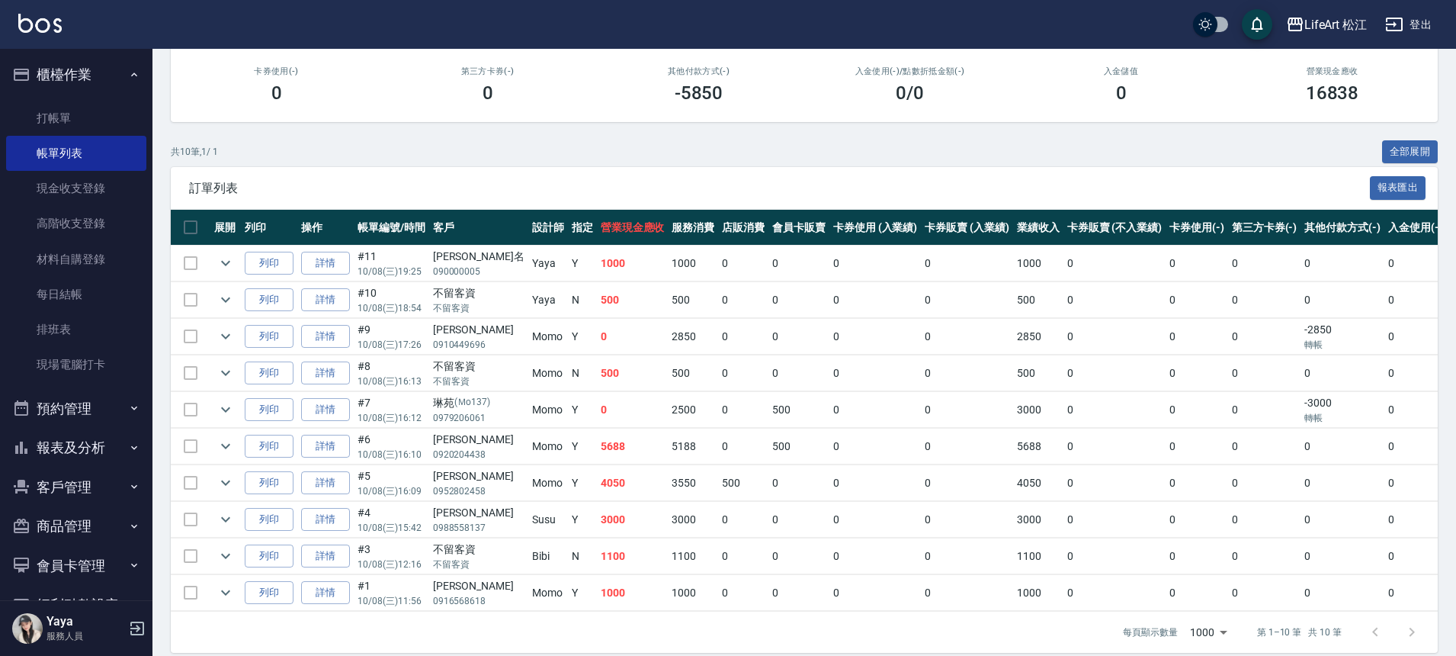
click at [91, 452] on button "報表及分析" at bounding box center [76, 448] width 140 height 40
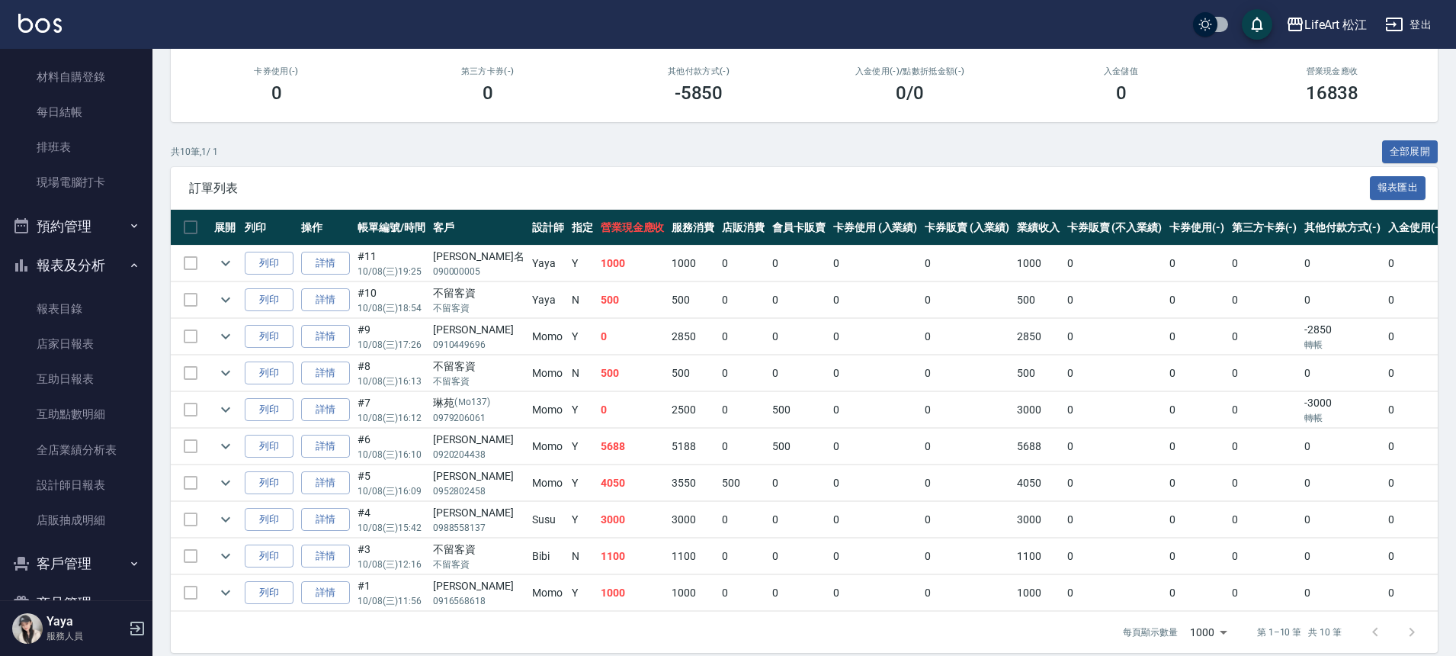
scroll to position [301, 0]
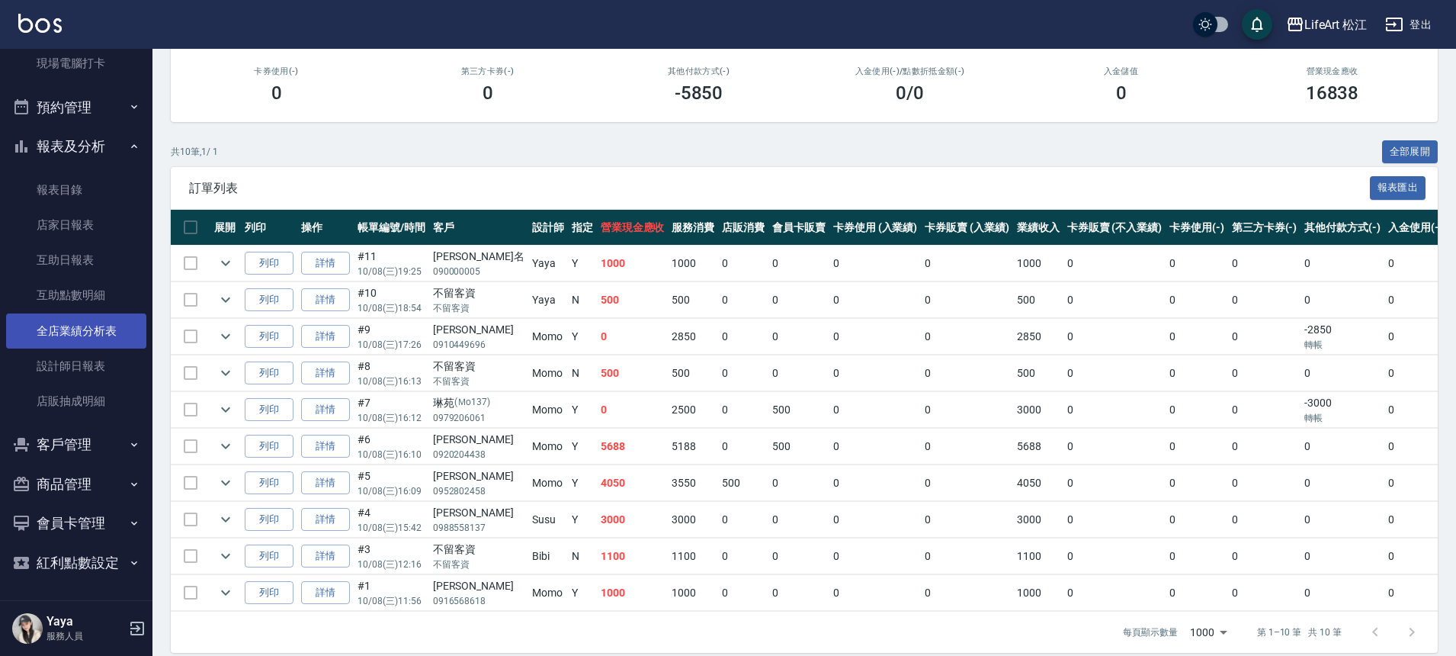
click at [96, 337] on link "全店業績分析表" at bounding box center [76, 330] width 140 height 35
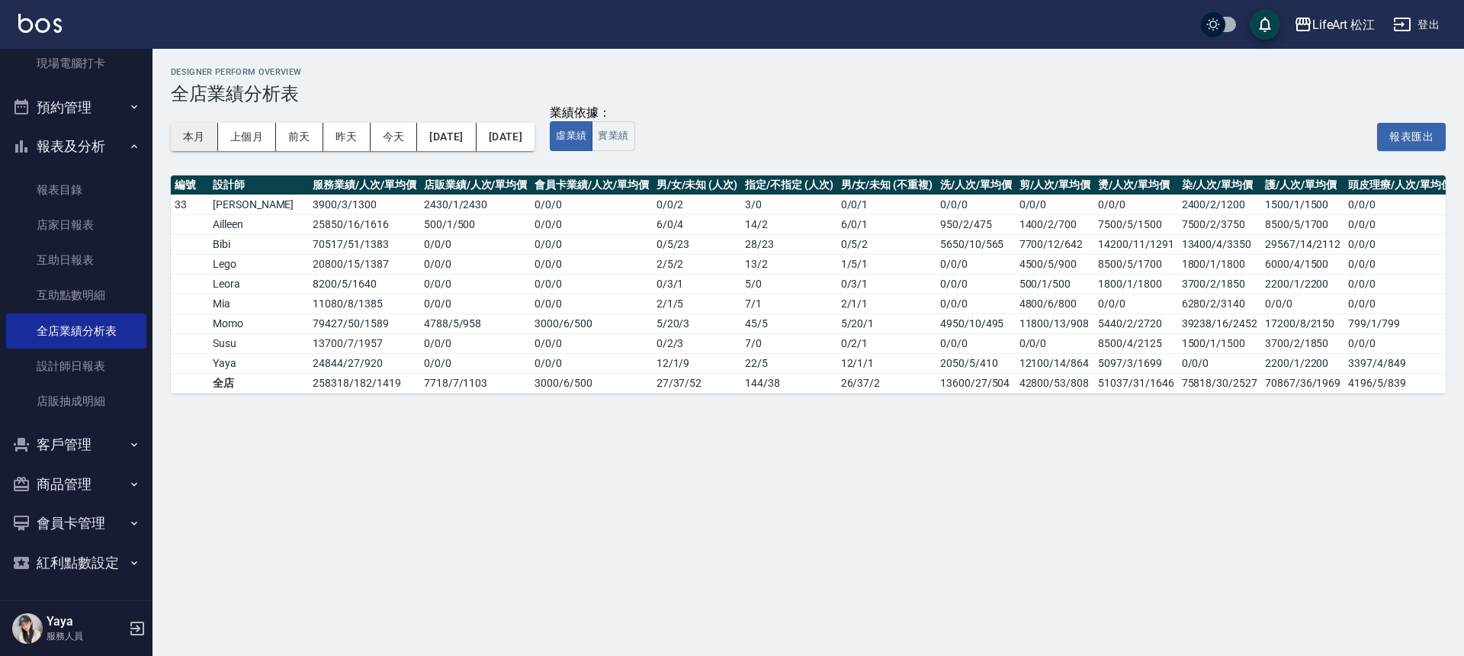
click at [195, 138] on button "本月" at bounding box center [194, 137] width 47 height 28
click at [204, 138] on button "本月" at bounding box center [194, 137] width 47 height 28
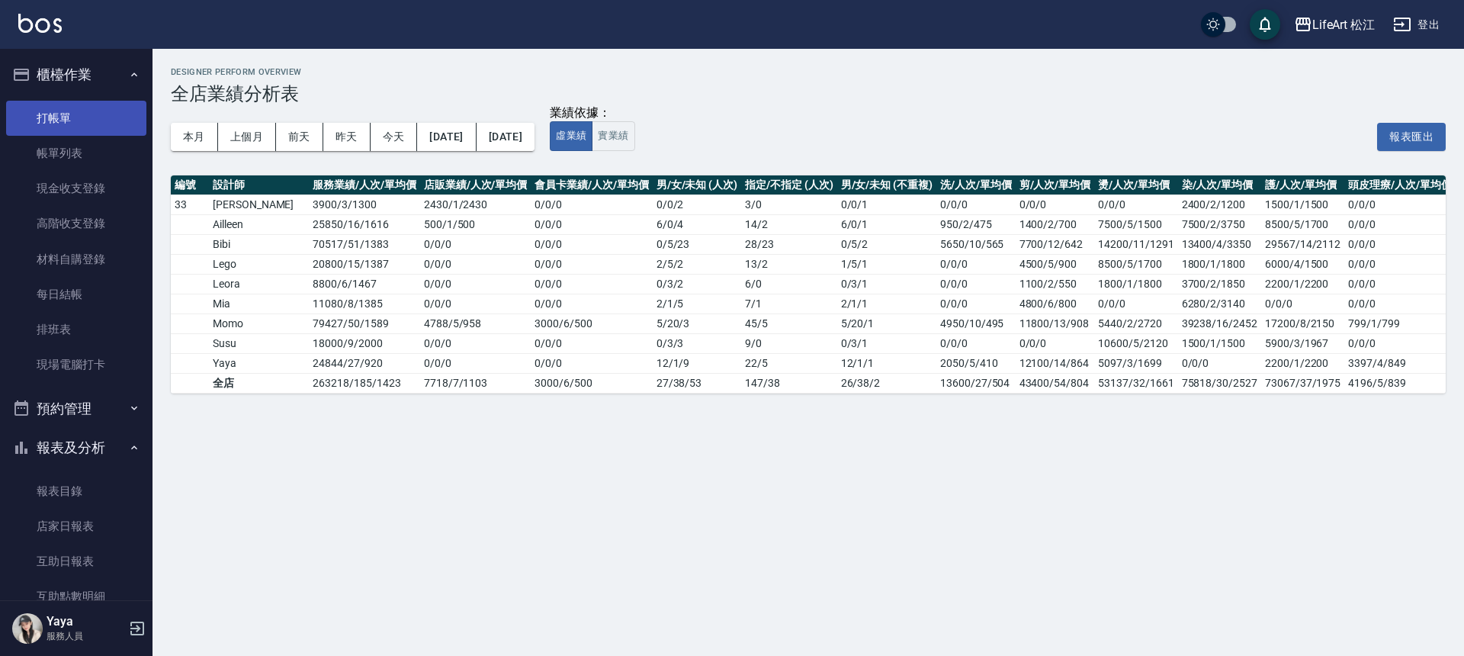
click at [88, 116] on link "打帳單" at bounding box center [76, 118] width 140 height 35
